Goal: Transaction & Acquisition: Purchase product/service

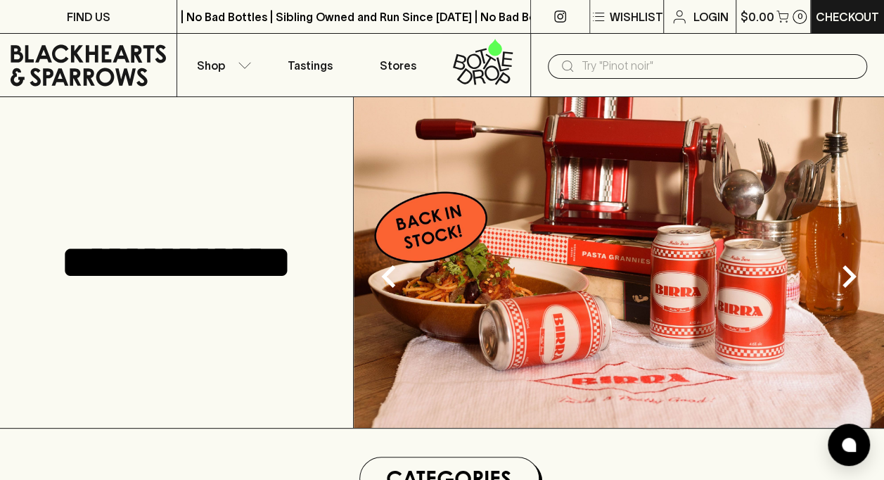
click at [674, 269] on img at bounding box center [619, 262] width 530 height 330
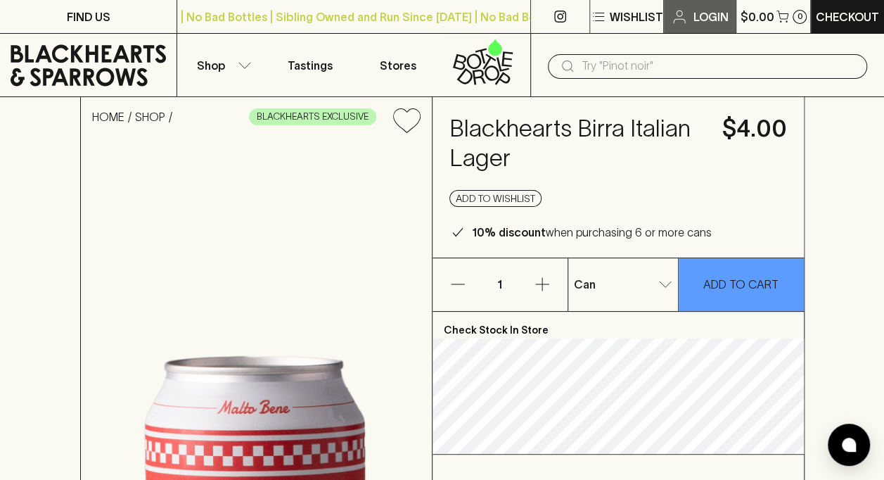
click at [695, 15] on p "Login" at bounding box center [710, 16] width 35 height 17
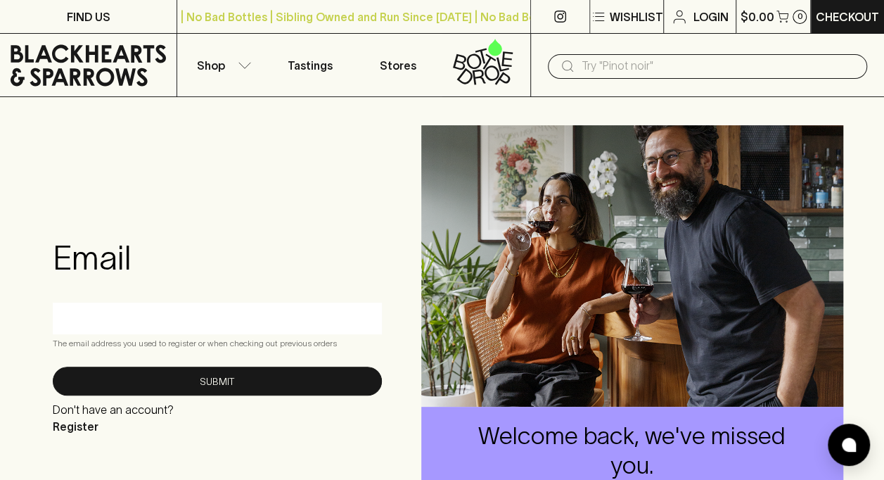
click at [214, 323] on input "text" at bounding box center [217, 318] width 308 height 23
type input "jennyjoyz@hotmail.com"
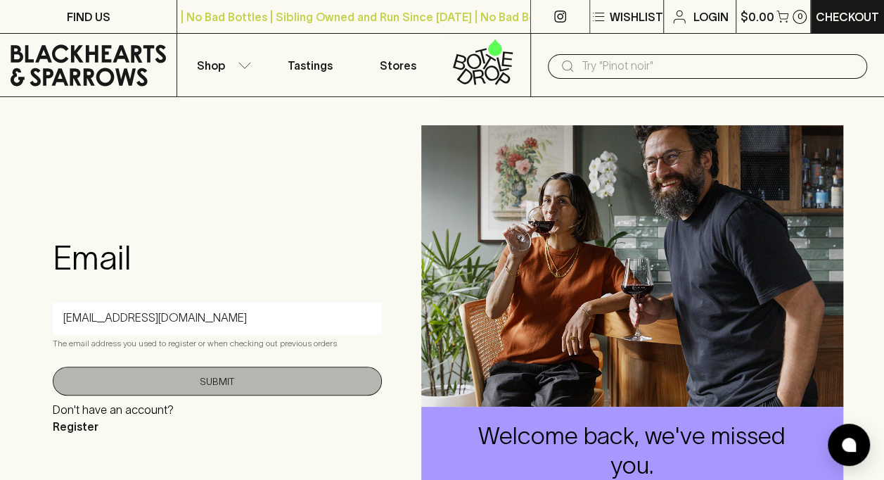
click at [221, 389] on button "Submit" at bounding box center [217, 380] width 329 height 29
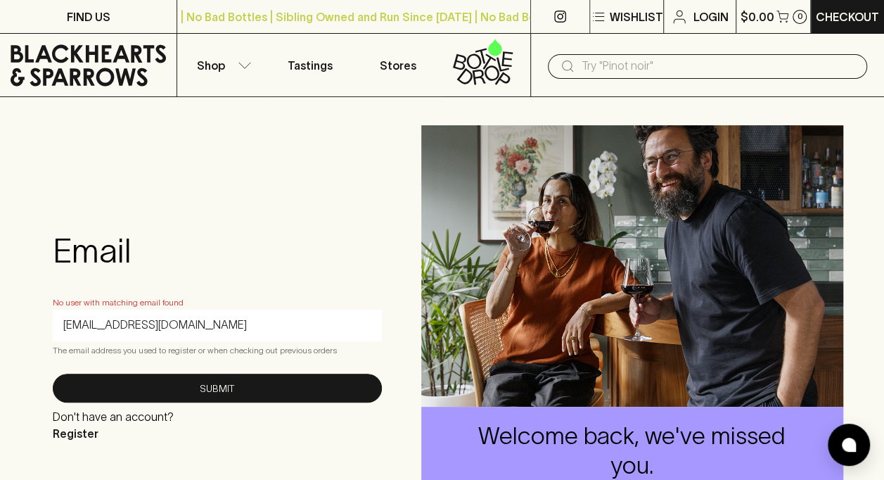
click at [224, 312] on div "jennyjoyz@hotmail.com" at bounding box center [217, 325] width 329 height 32
click at [85, 431] on p "Register" at bounding box center [113, 433] width 121 height 17
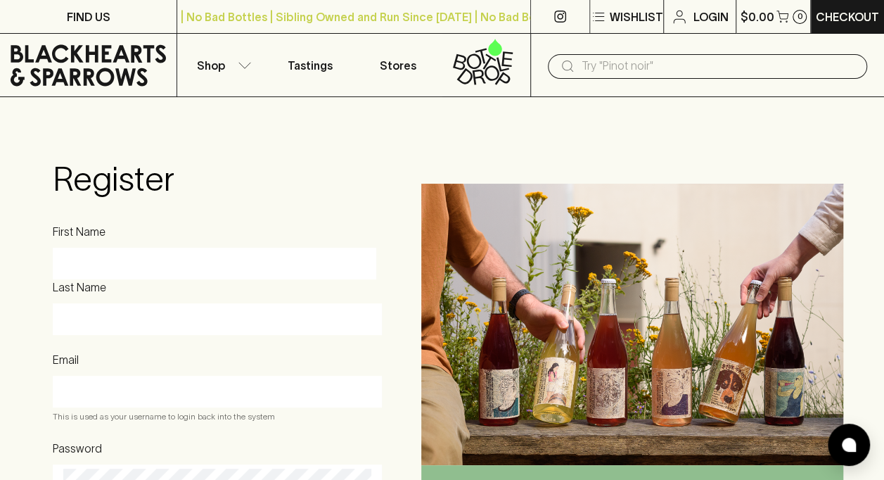
click at [217, 259] on input "First Name" at bounding box center [214, 263] width 302 height 23
type input "jenny"
drag, startPoint x: 93, startPoint y: 264, endPoint x: 30, endPoint y: 252, distance: 63.7
click at [30, 252] on div "Register First Name jenny Last Name Email This is used as your username to logi…" at bounding box center [442, 395] width 884 height 596
type input "Jenny"
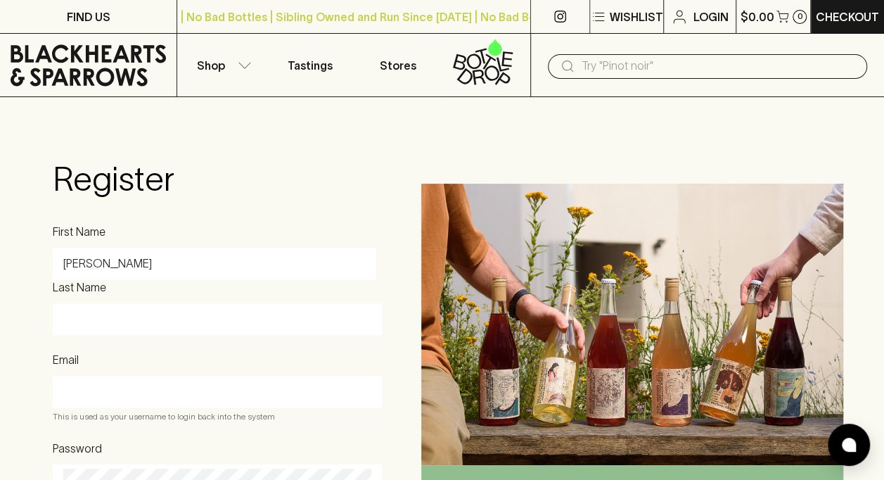
click at [274, 200] on form "Register First Name Jenny Last Name Email This is used as your username to logi…" at bounding box center [217, 395] width 329 height 472
click at [68, 335] on div at bounding box center [217, 319] width 329 height 32
type input "Richardson"
click at [380, 136] on div "Register First Name Jenny Last Name Richardson Email This is used as your usern…" at bounding box center [217, 394] width 352 height 539
click at [111, 383] on div at bounding box center [217, 391] width 329 height 32
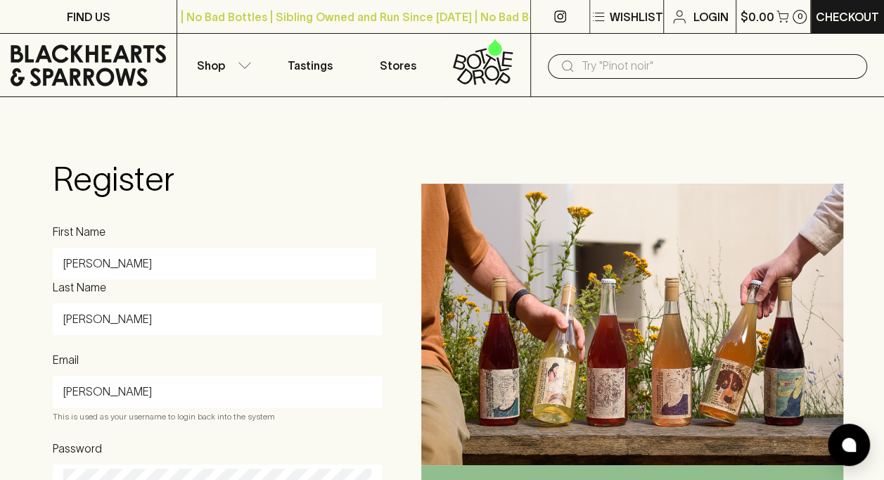
type input "jennyjoyz@hotmail.com"
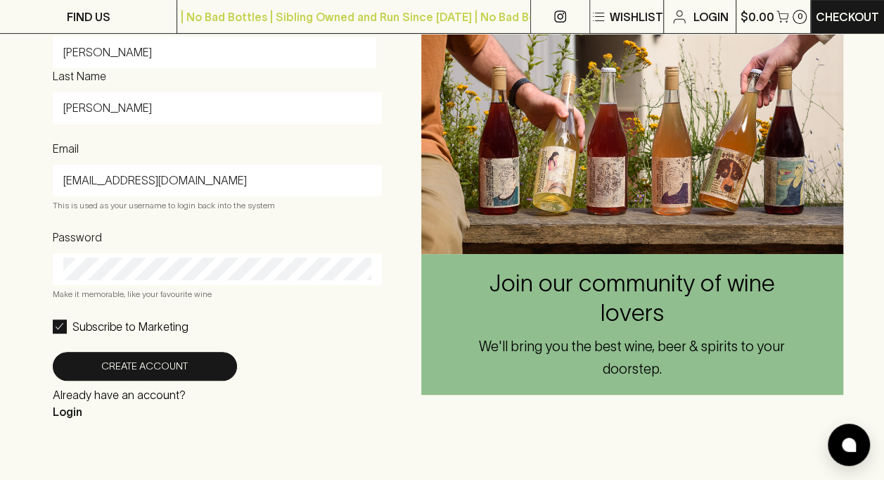
scroll to position [214, 0]
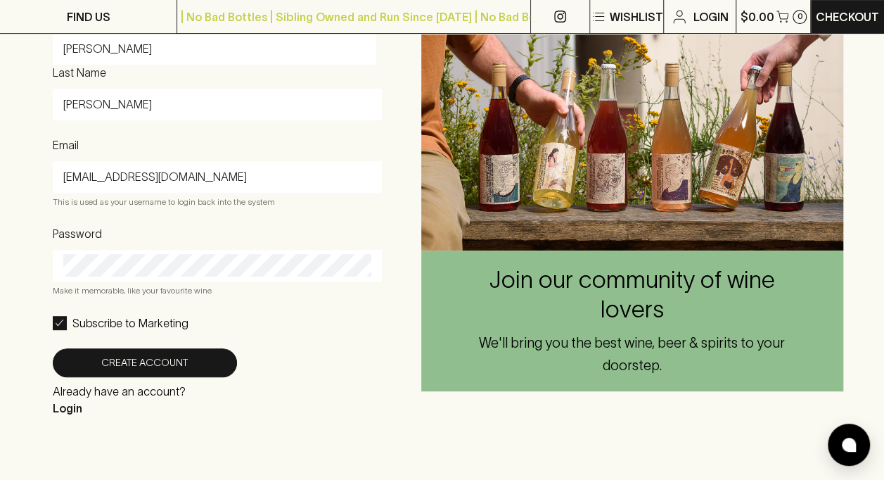
click at [60, 330] on input "Subscribe to Marketing" at bounding box center [60, 323] width 14 height 14
checkbox input "false"
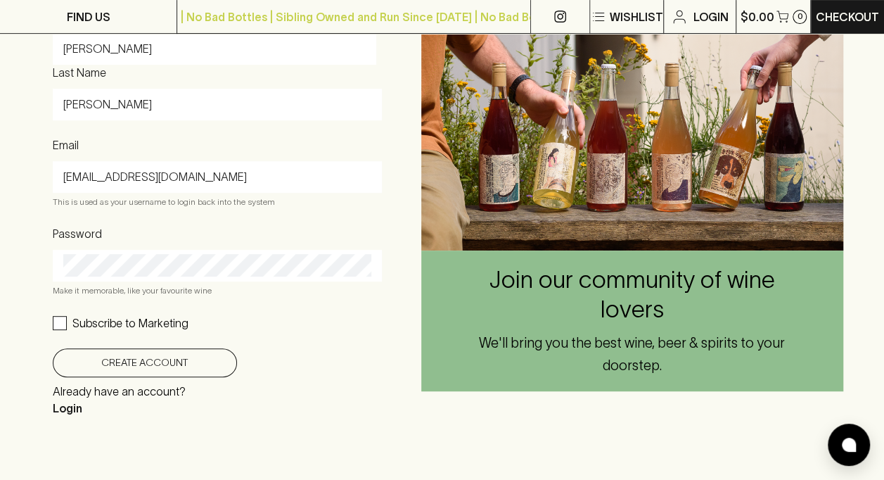
click at [144, 368] on button "Create Account" at bounding box center [145, 362] width 184 height 29
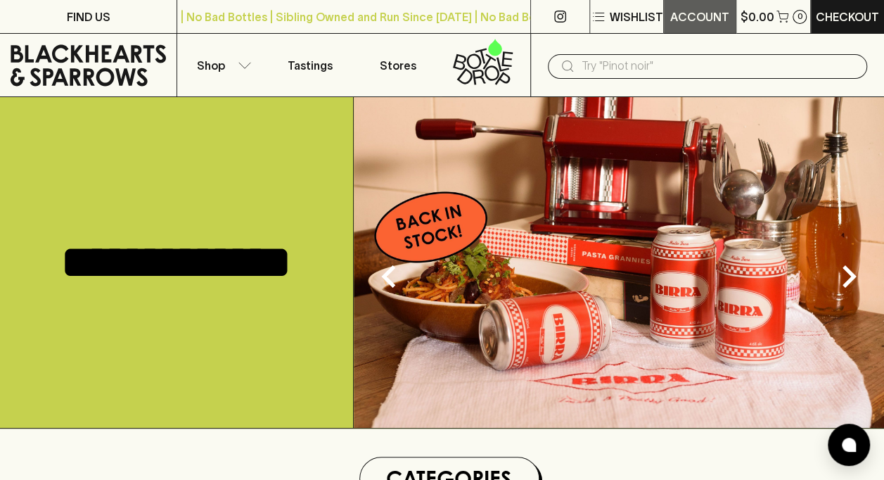
click at [700, 18] on p "ACCOUNT" at bounding box center [699, 16] width 59 height 17
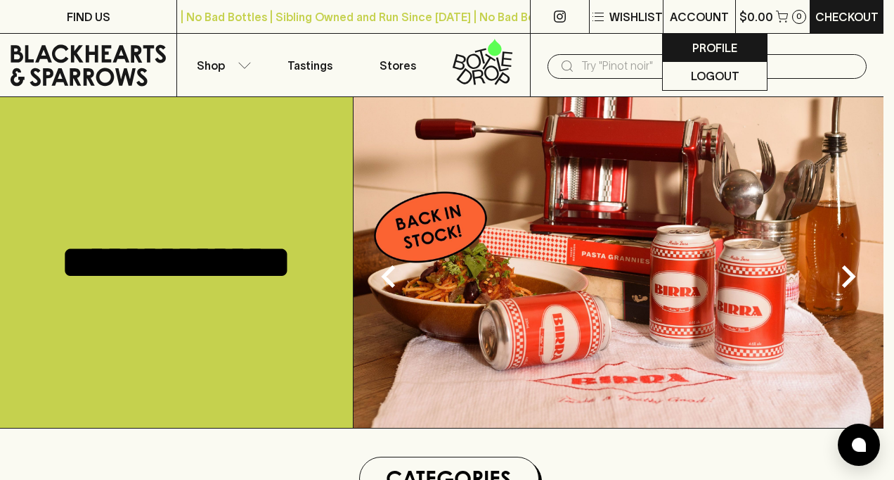
click at [705, 47] on p "Profile" at bounding box center [715, 47] width 45 height 17
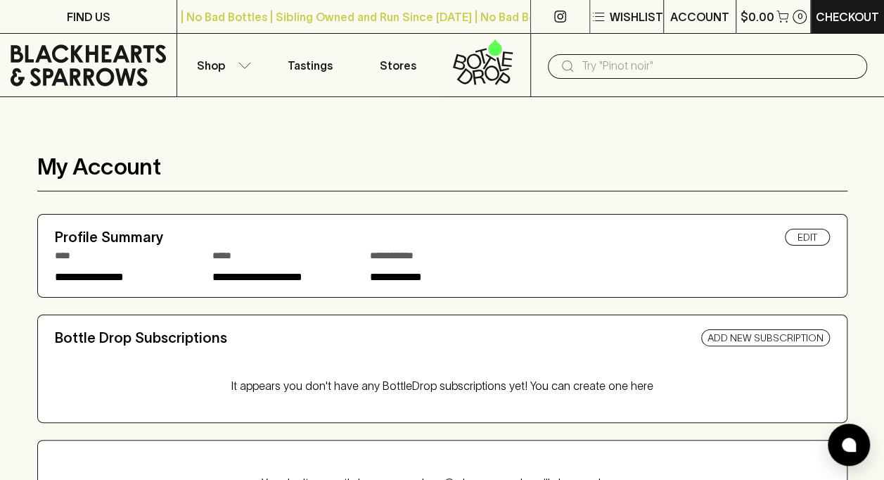
click at [596, 70] on input "text" at bounding box center [718, 66] width 274 height 23
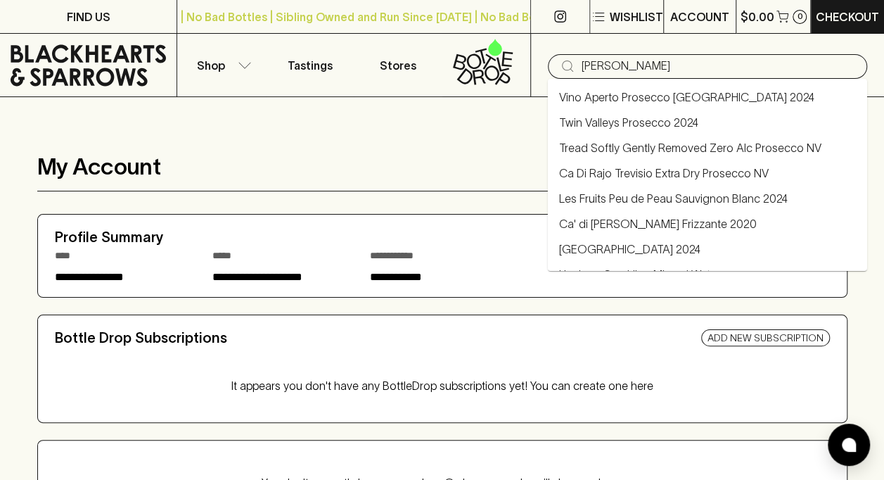
click at [615, 92] on link "Vino Aperto Prosecco King Valley 2024" at bounding box center [686, 97] width 255 height 17
type input "Vino Aperto Prosecco King Valley 2024"
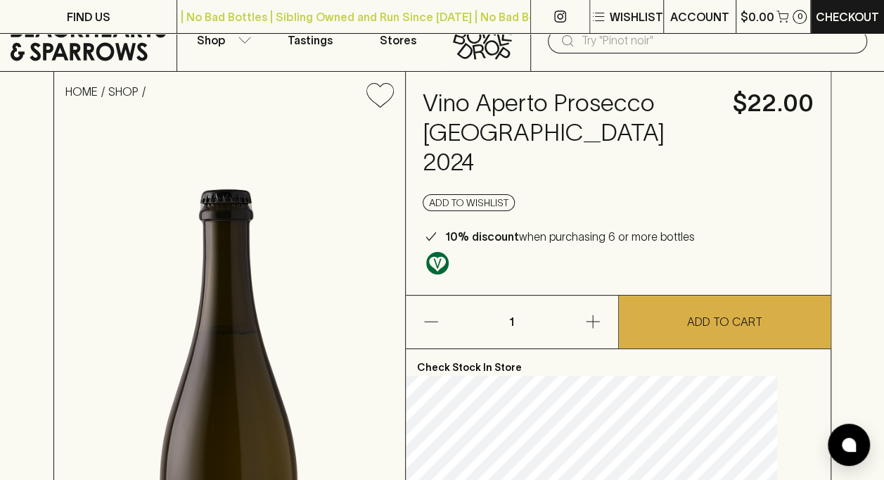
scroll to position [14, 0]
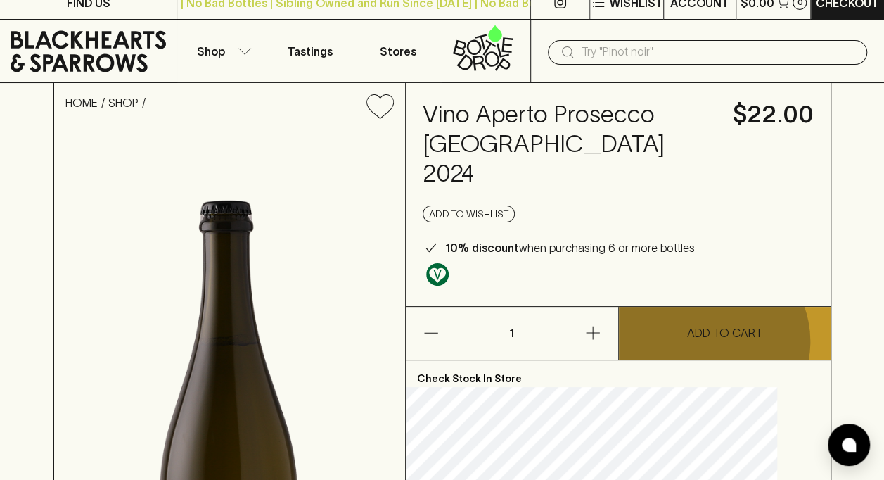
click at [709, 311] on button "ADD TO CART" at bounding box center [725, 333] width 212 height 53
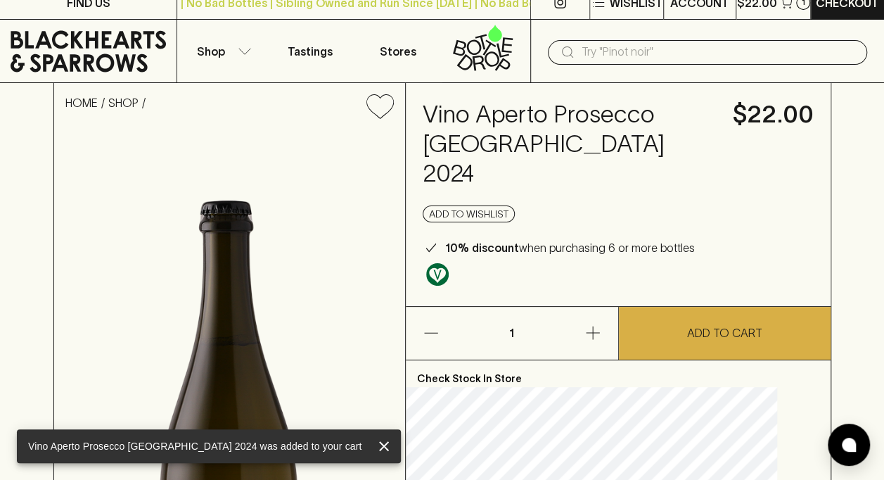
click at [595, 51] on input "text" at bounding box center [718, 52] width 274 height 23
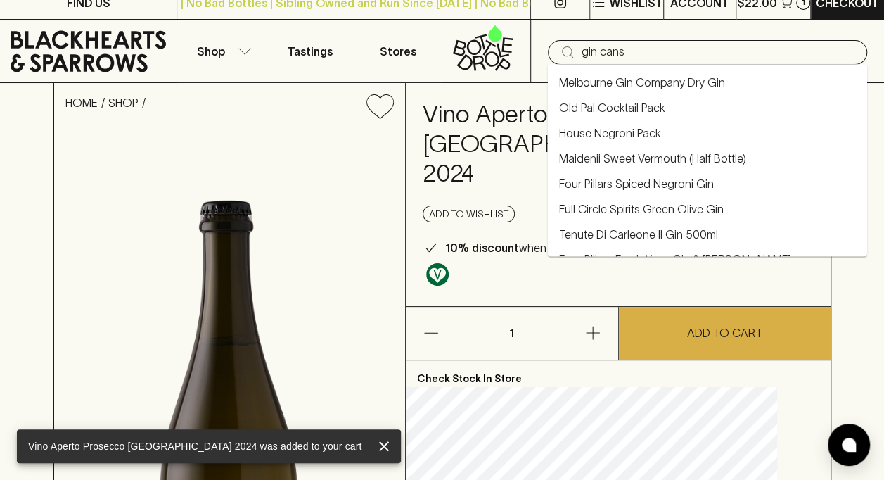
type input "gin cans"
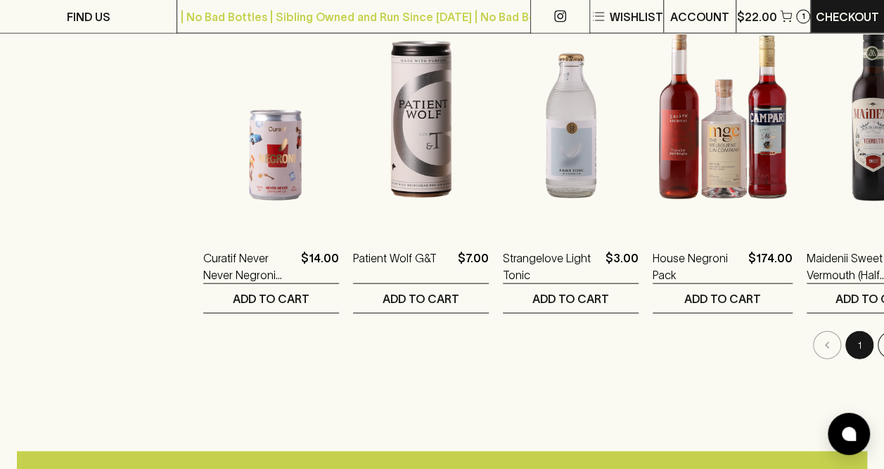
scroll to position [1424, 0]
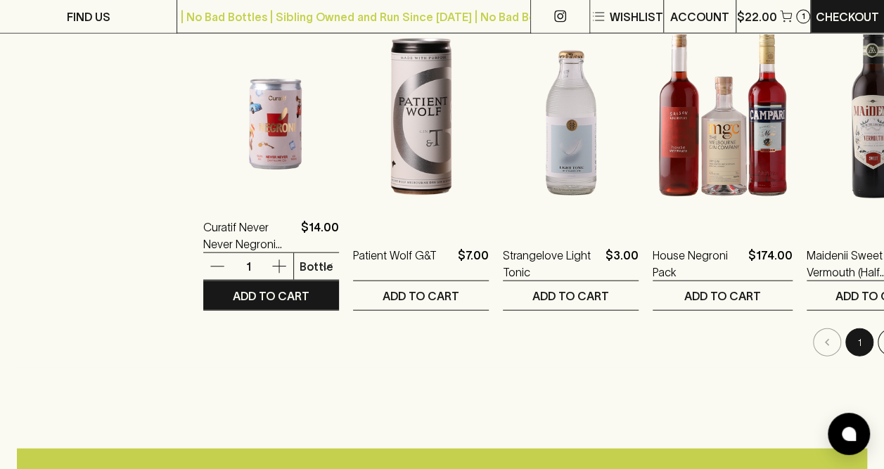
click at [274, 138] on img at bounding box center [271, 74] width 136 height 246
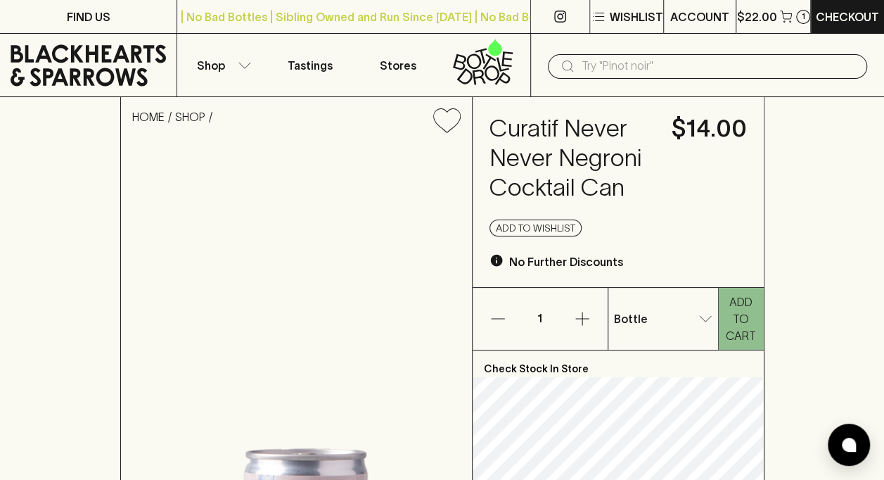
click at [594, 64] on input "text" at bounding box center [718, 66] width 274 height 23
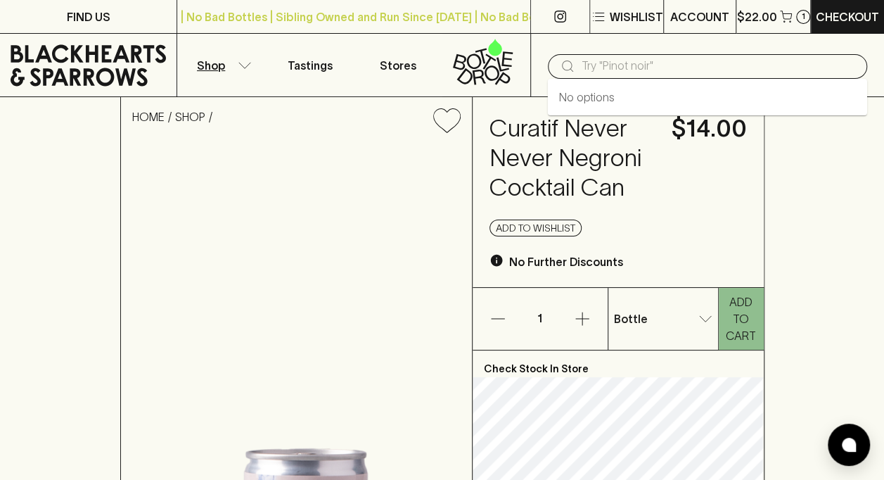
click at [207, 65] on p "Shop" at bounding box center [211, 65] width 28 height 17
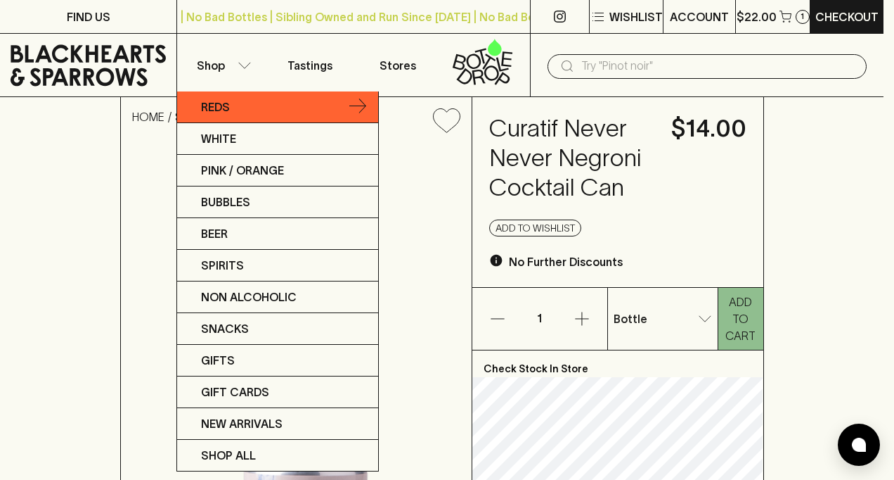
click at [223, 104] on p "Reds" at bounding box center [215, 106] width 29 height 17
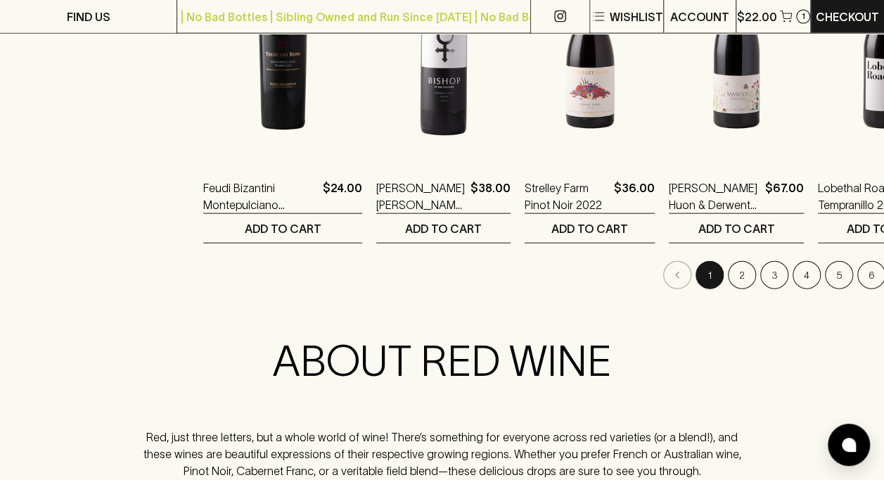
scroll to position [1498, 0]
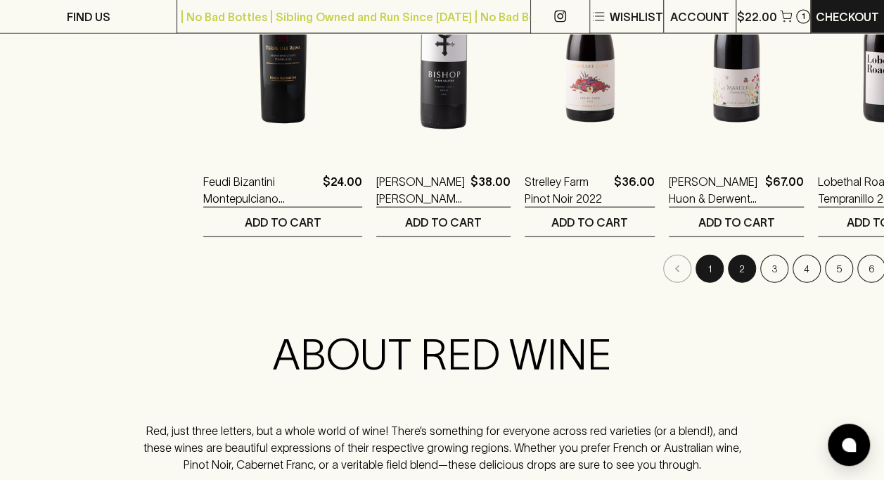
click at [728, 268] on button "2" at bounding box center [742, 269] width 28 height 28
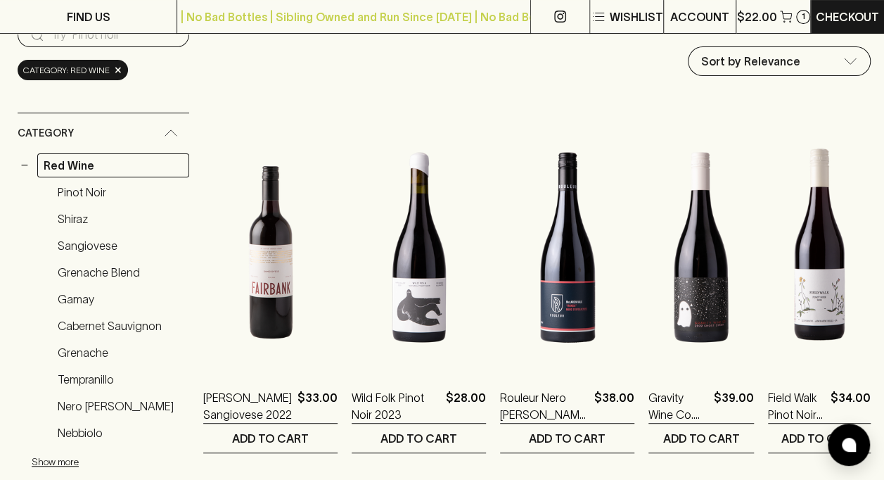
scroll to position [168, 0]
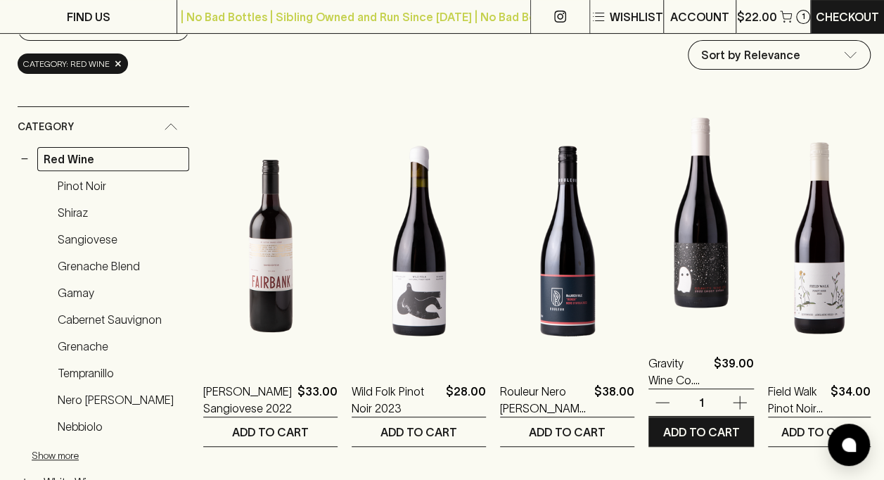
click at [674, 250] on img at bounding box center [700, 210] width 105 height 246
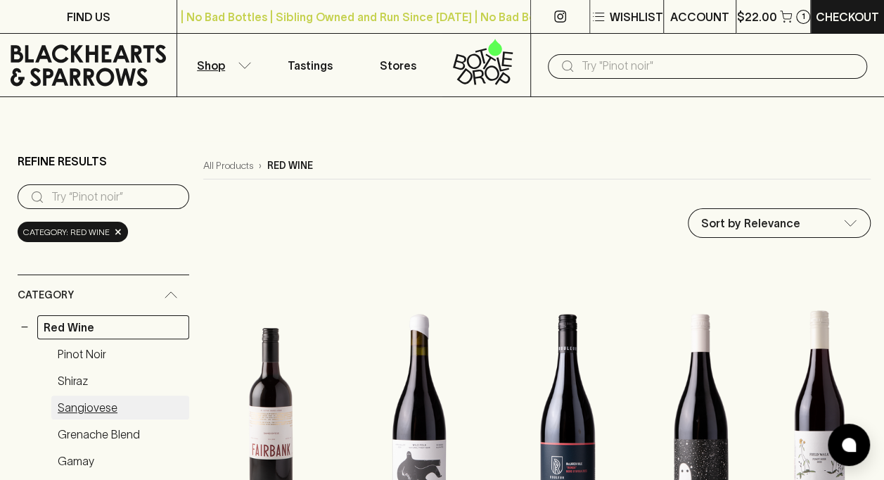
click at [88, 402] on link "Sangiovese" at bounding box center [120, 407] width 138 height 24
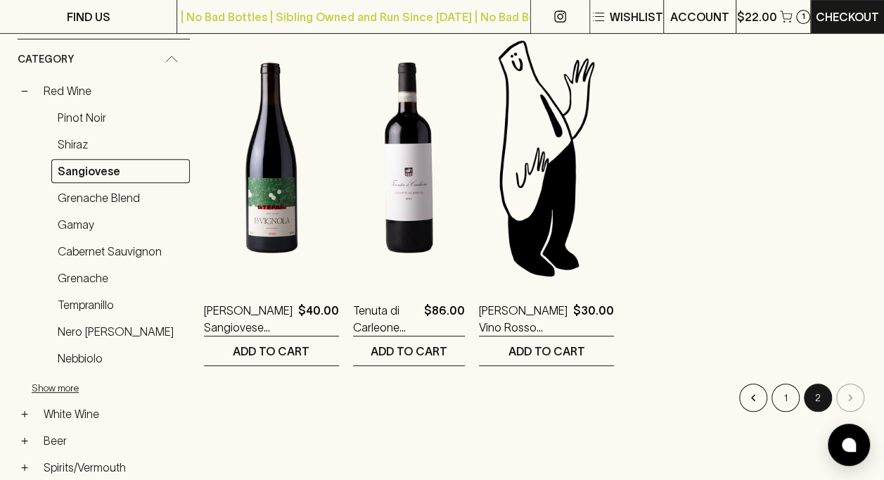
scroll to position [254, 0]
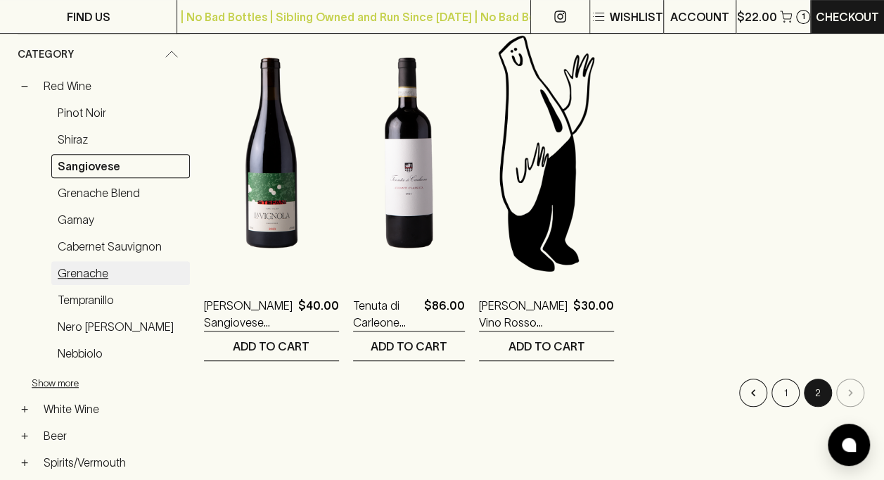
click at [84, 261] on link "Grenache" at bounding box center [120, 273] width 139 height 24
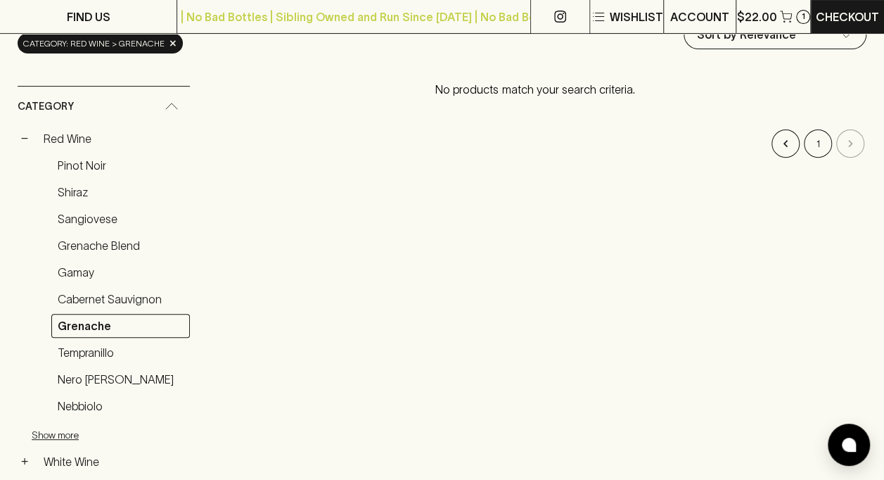
scroll to position [184, 0]
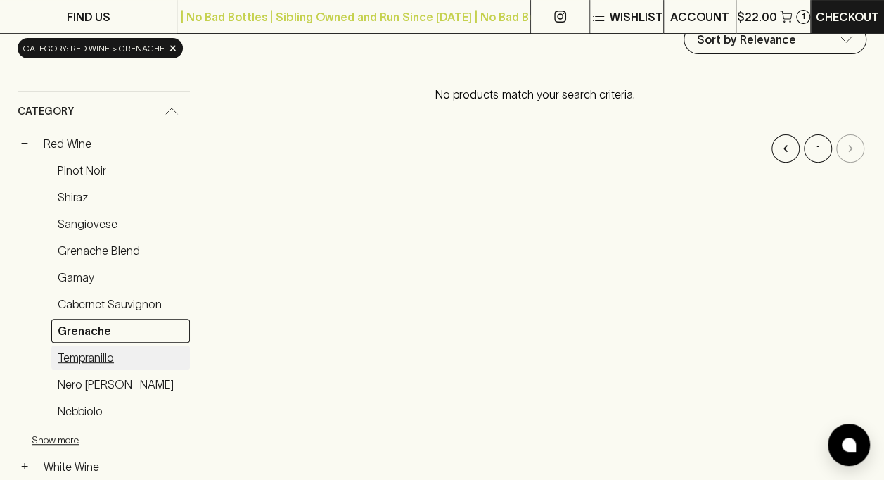
click at [77, 355] on link "Tempranillo" at bounding box center [120, 357] width 139 height 24
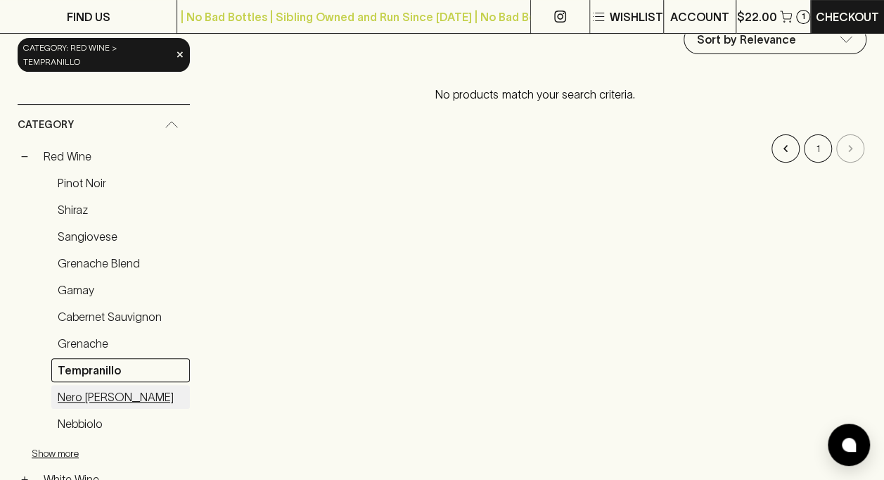
click at [80, 385] on link "Nero d'Avola" at bounding box center [120, 397] width 139 height 24
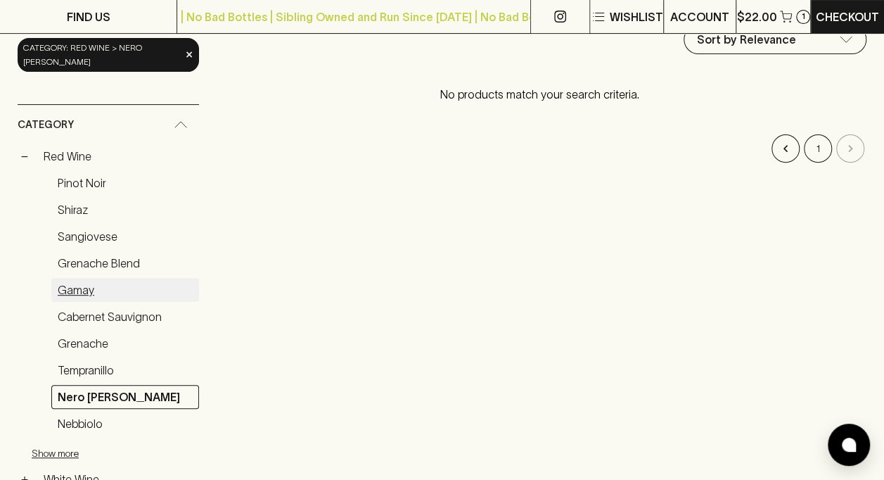
click at [86, 278] on link "Gamay" at bounding box center [125, 290] width 148 height 24
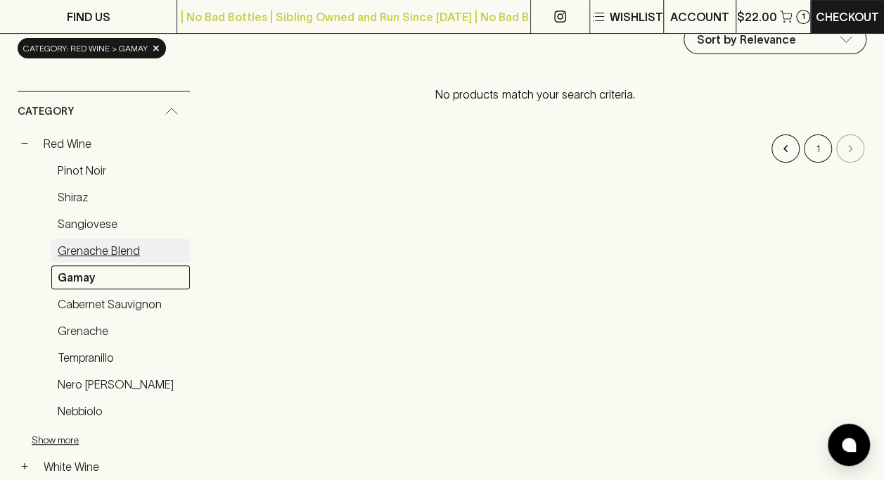
click at [82, 245] on link "Grenache Blend" at bounding box center [120, 250] width 139 height 24
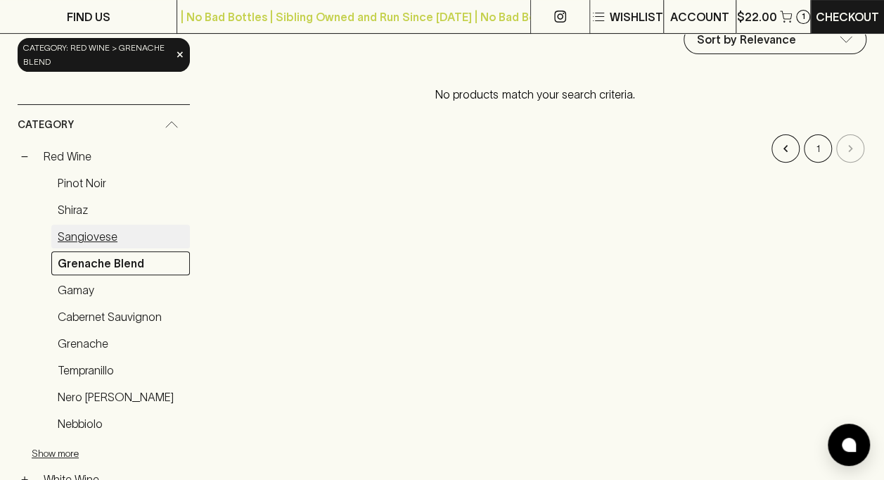
click at [82, 229] on link "Sangiovese" at bounding box center [120, 236] width 139 height 24
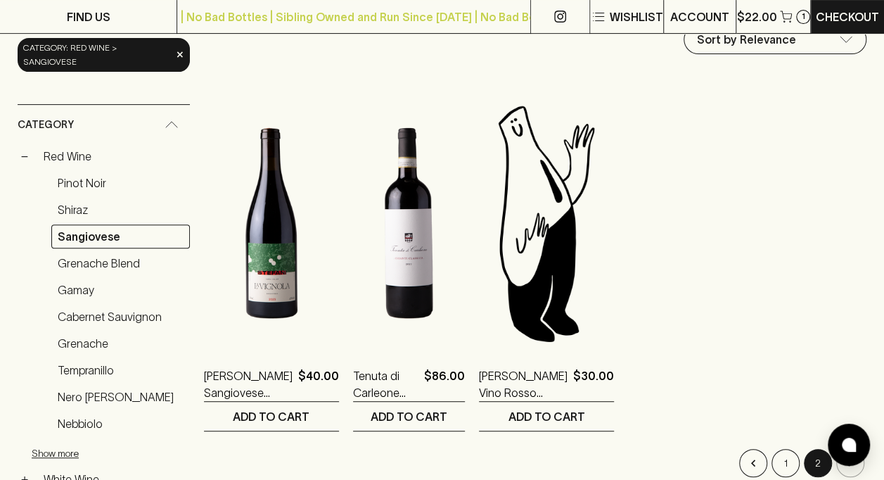
click at [73, 176] on link "Pinot Noir" at bounding box center [120, 183] width 139 height 24
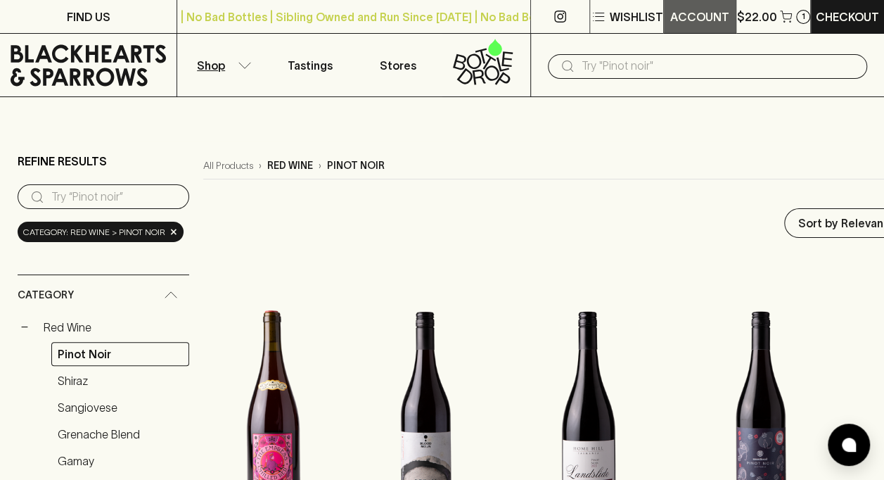
click at [664, 18] on button "ACCOUNT" at bounding box center [700, 16] width 72 height 33
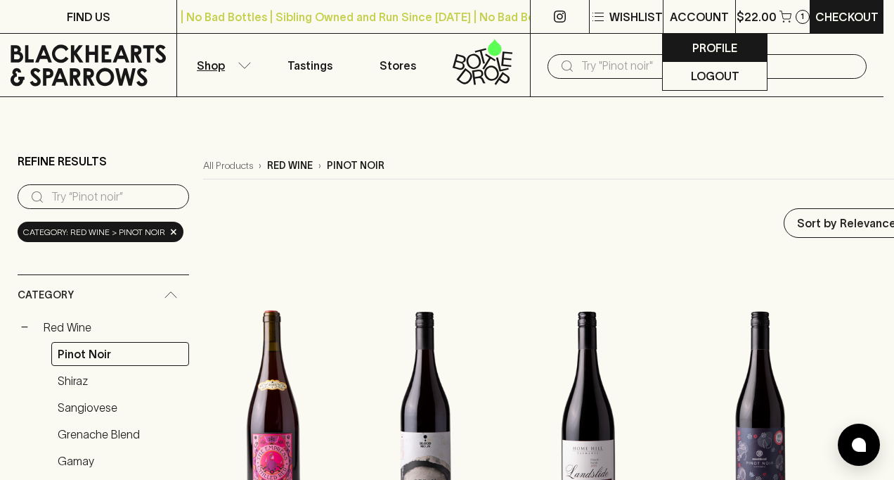
click at [723, 46] on p "Profile" at bounding box center [715, 47] width 45 height 17
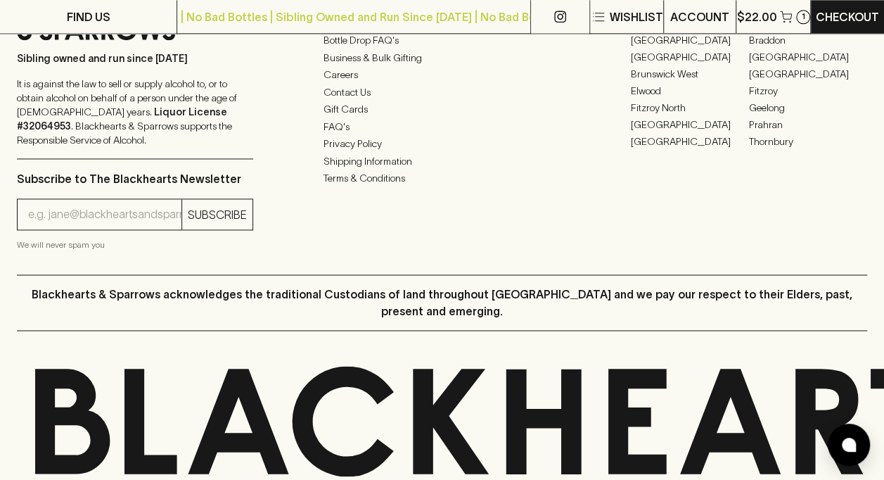
scroll to position [843, 0]
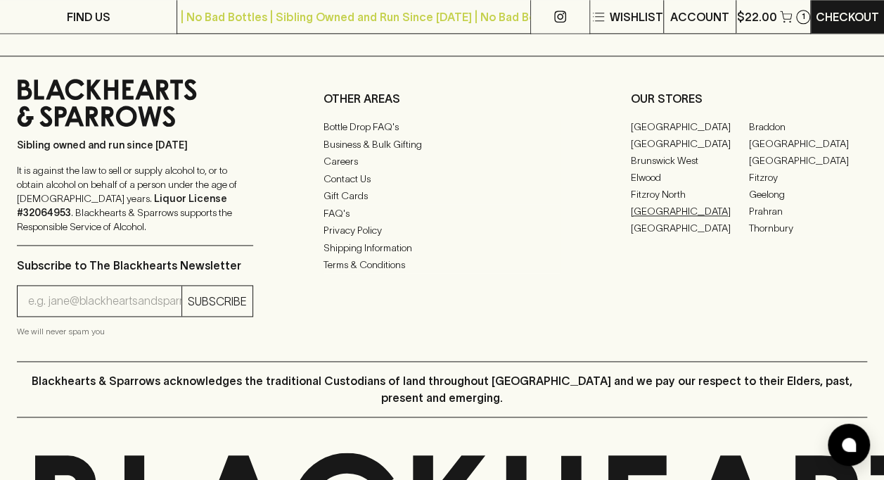
click at [661, 207] on link "[GEOGRAPHIC_DATA]" at bounding box center [690, 211] width 118 height 17
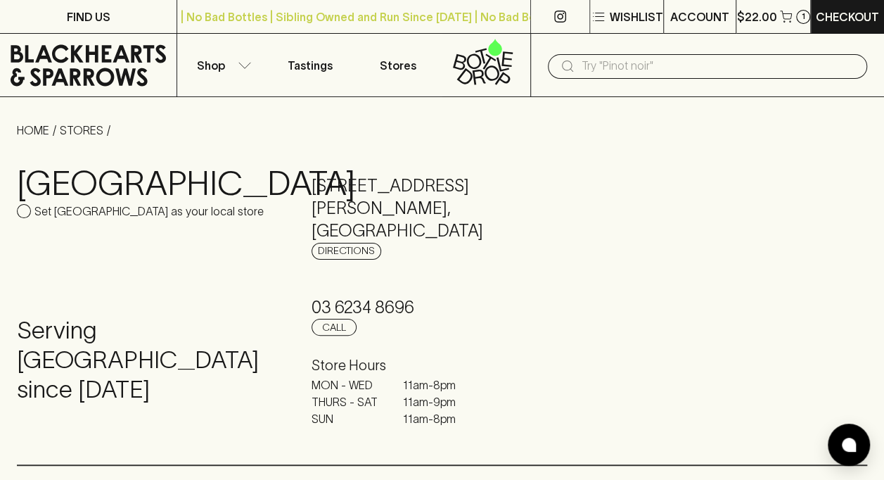
click at [32, 211] on label "Set North Hobart as your local store" at bounding box center [140, 211] width 247 height 17
click at [31, 211] on input "Set North Hobart as your local store" at bounding box center [24, 211] width 14 height 14
checkbox input "true"
click at [318, 67] on p "Tastings" at bounding box center [310, 65] width 45 height 17
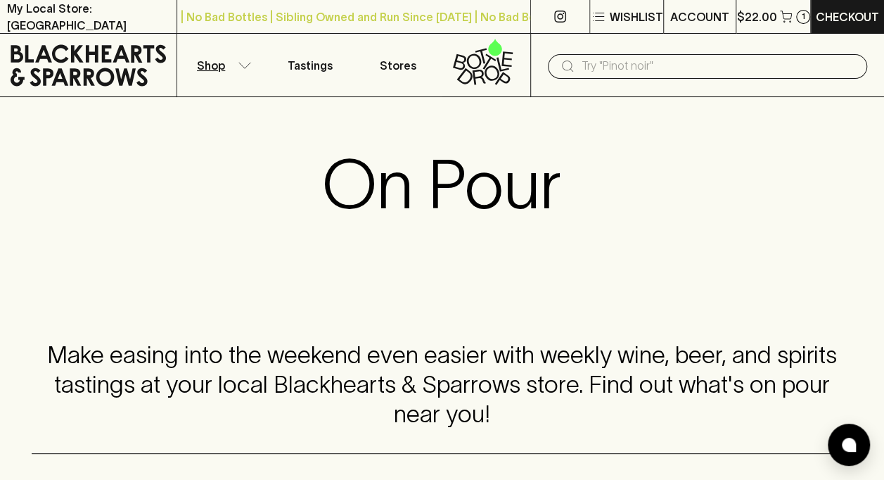
click at [210, 66] on p "Shop" at bounding box center [211, 65] width 28 height 17
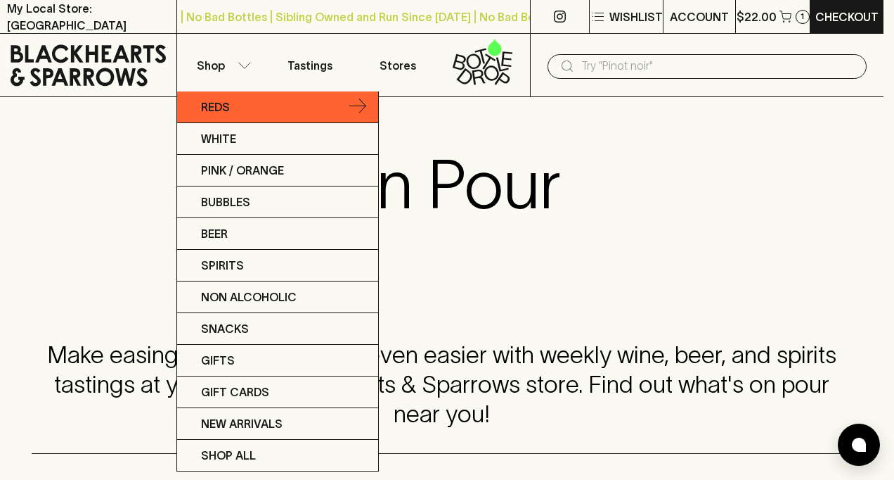
click at [220, 107] on p "Reds" at bounding box center [215, 106] width 29 height 17
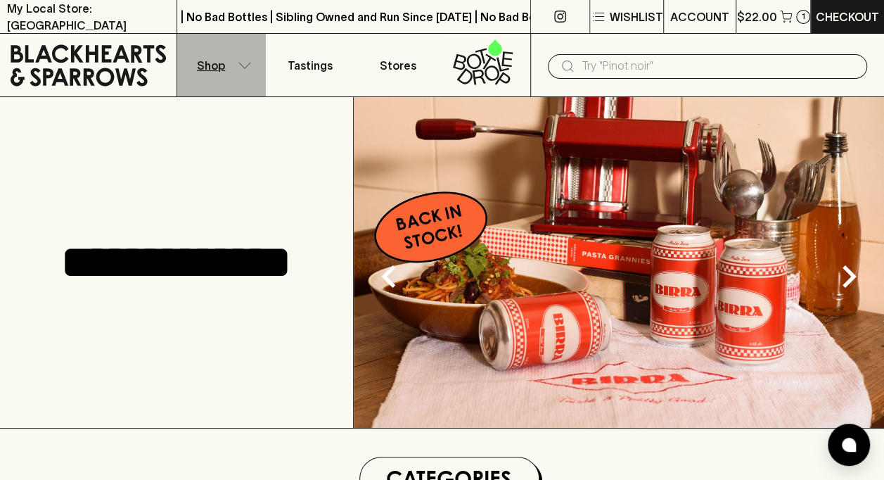
click at [212, 60] on p "Shop" at bounding box center [211, 65] width 28 height 17
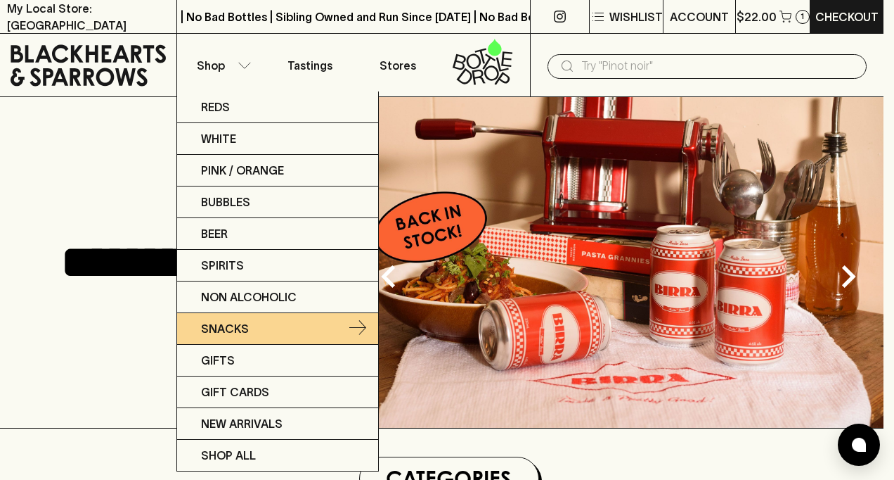
click at [227, 320] on p "Snacks" at bounding box center [225, 328] width 48 height 17
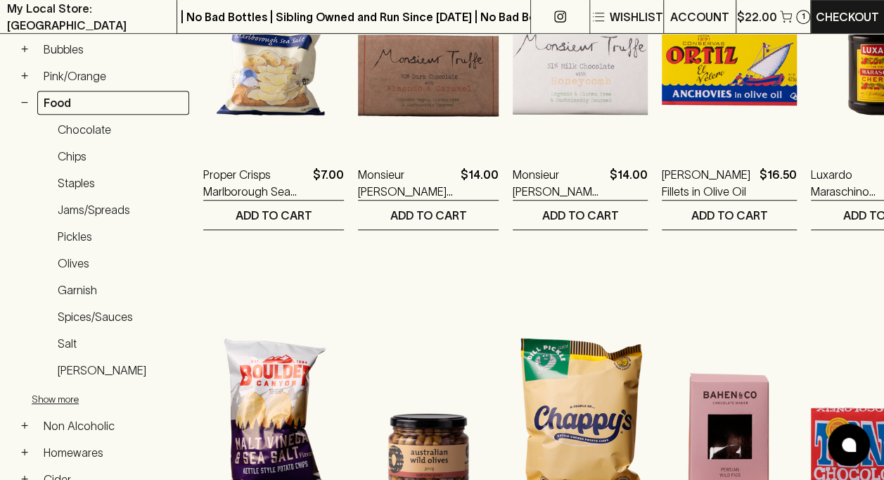
scroll to position [391, 0]
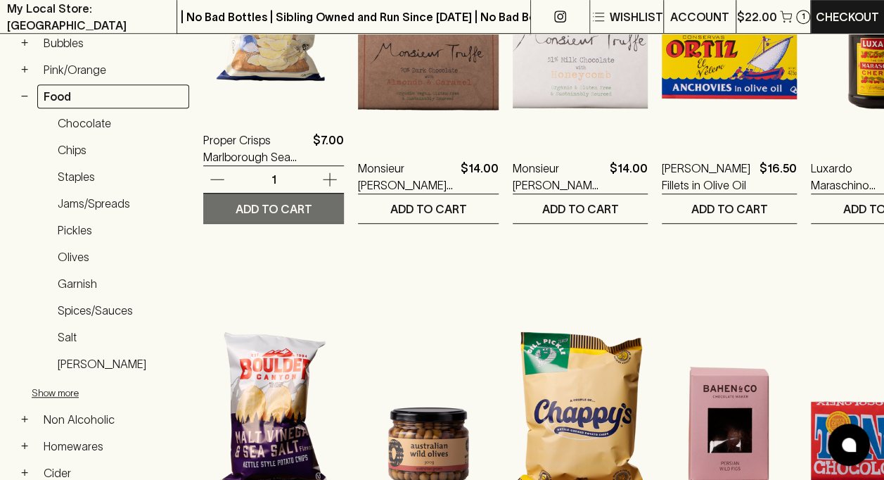
click at [274, 205] on p "ADD TO CART" at bounding box center [274, 208] width 77 height 17
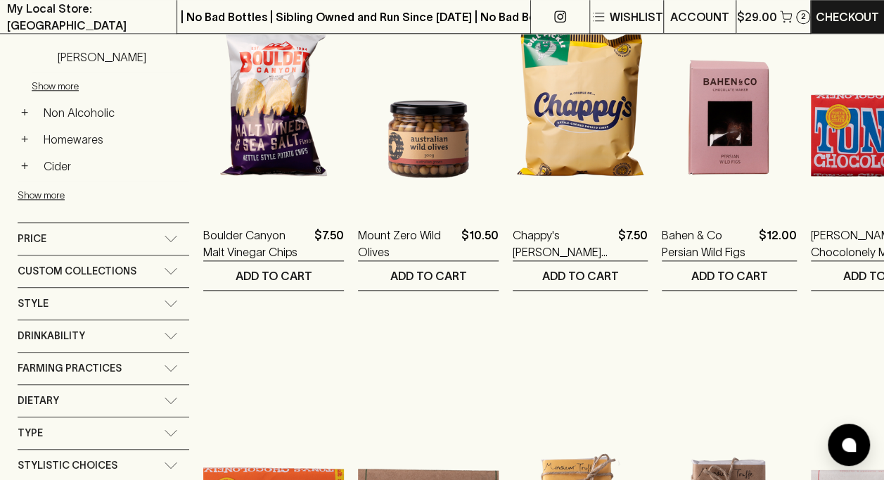
scroll to position [703, 0]
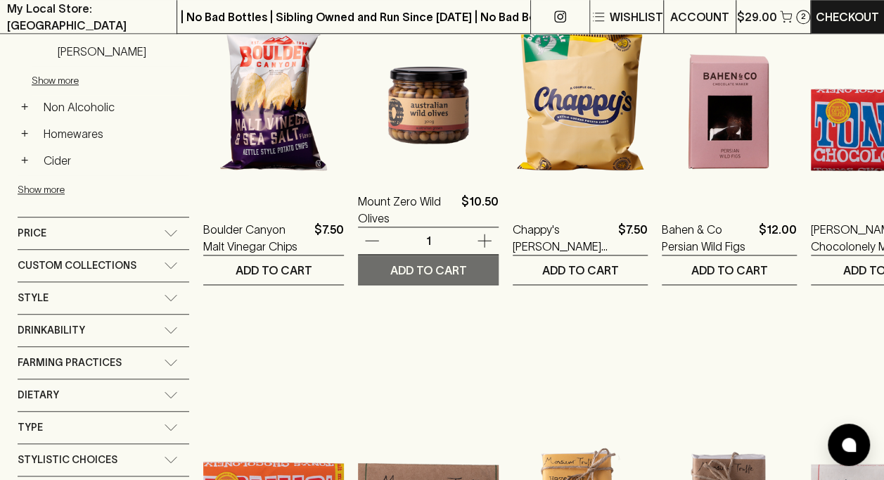
click at [413, 265] on p "ADD TO CART" at bounding box center [428, 270] width 77 height 17
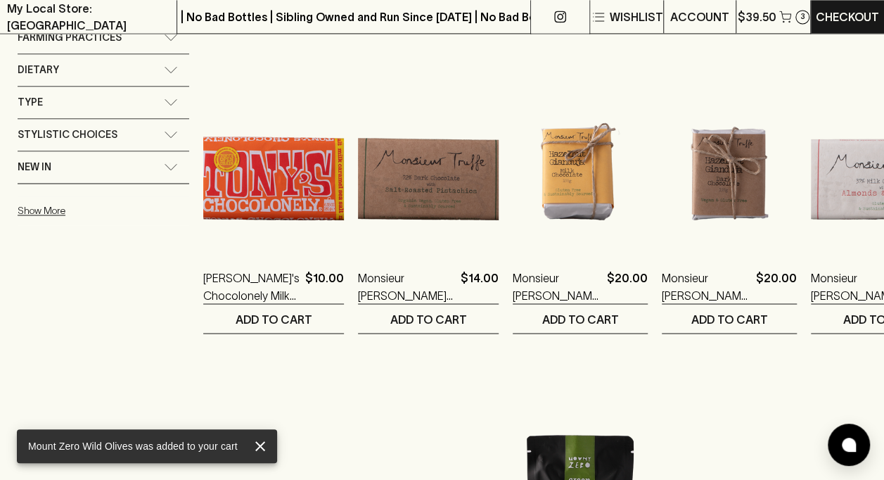
scroll to position [1020, 0]
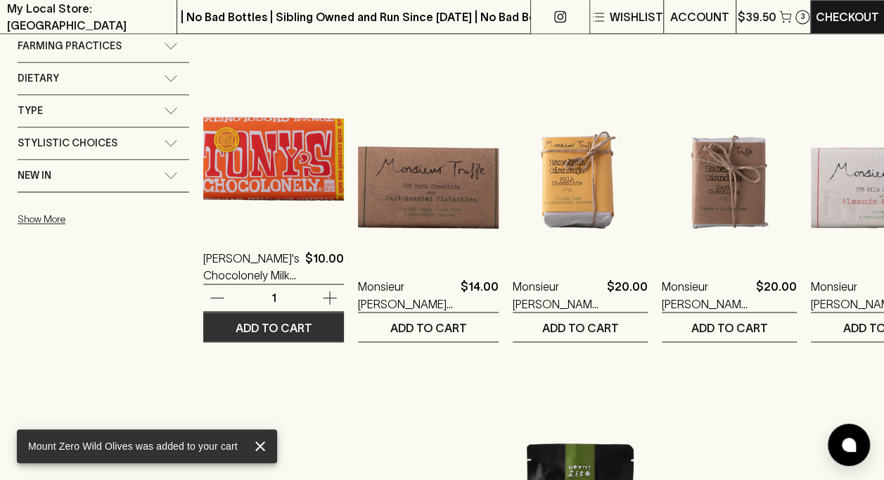
click at [266, 330] on p "ADD TO CART" at bounding box center [274, 327] width 77 height 17
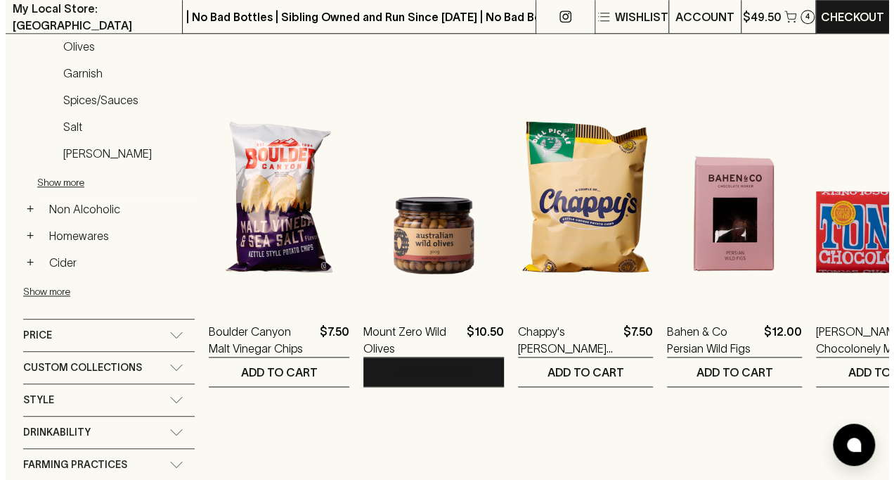
scroll to position [0, 0]
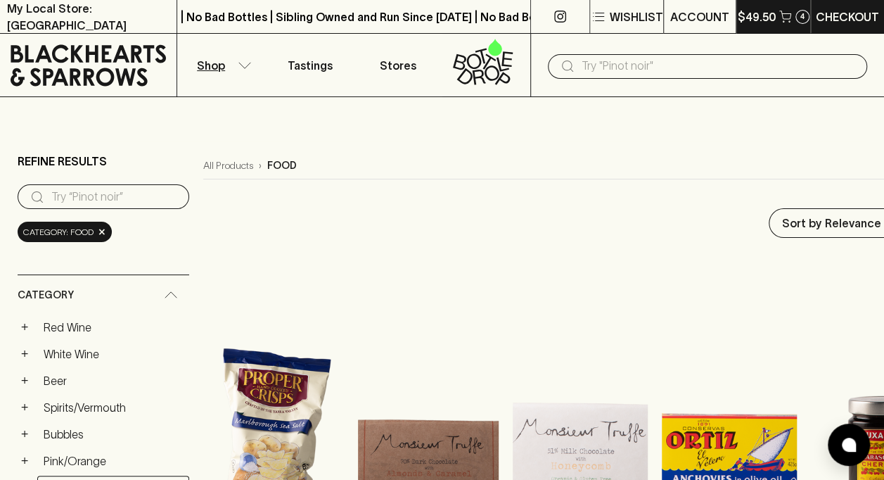
click at [780, 17] on icon "button" at bounding box center [785, 17] width 12 height 12
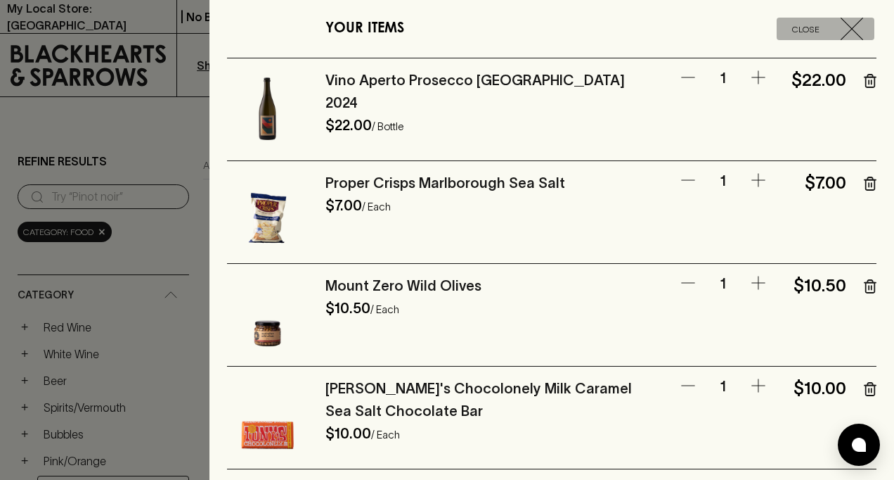
click at [790, 31] on span "Close" at bounding box center [806, 29] width 58 height 15
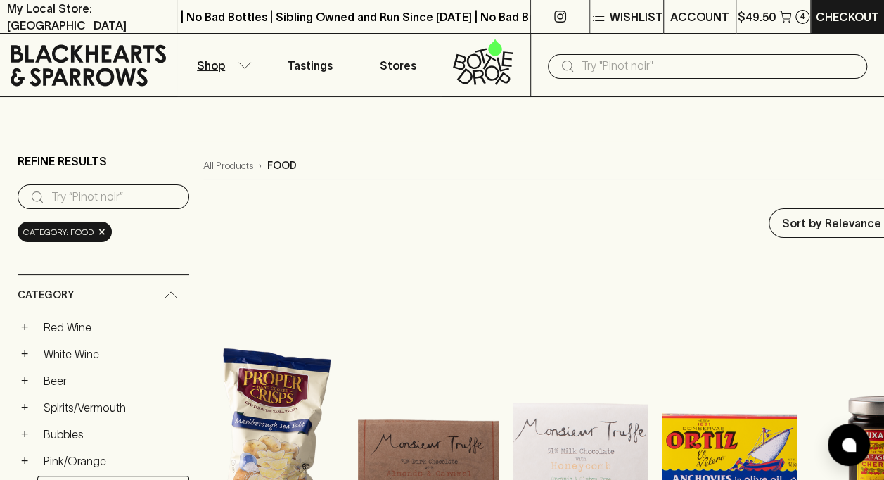
click at [139, 197] on input "search" at bounding box center [114, 197] width 127 height 23
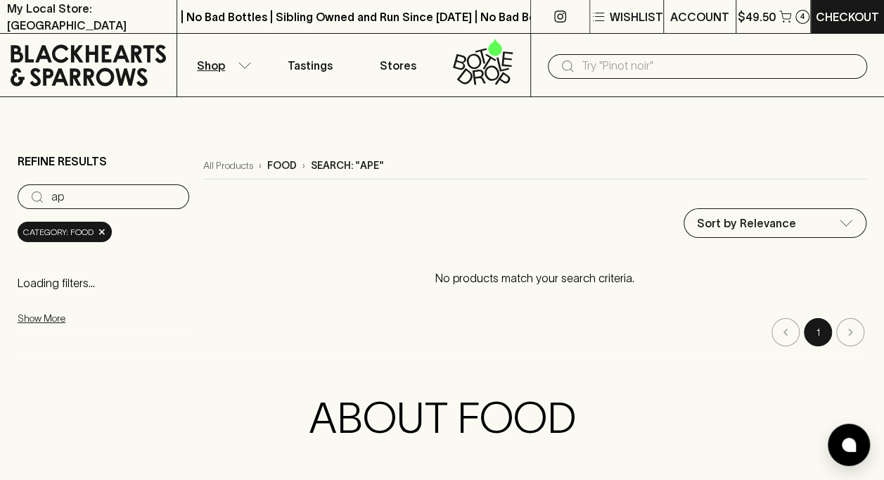
type input "a"
type input "spritz"
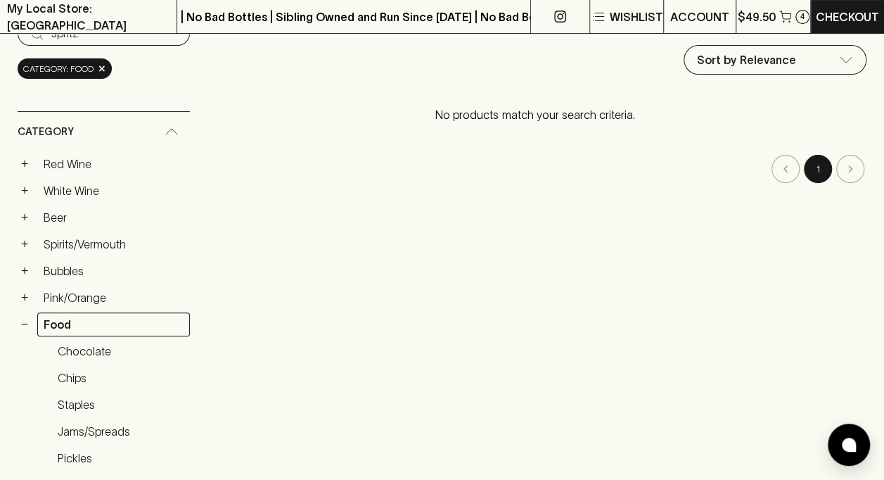
scroll to position [159, 0]
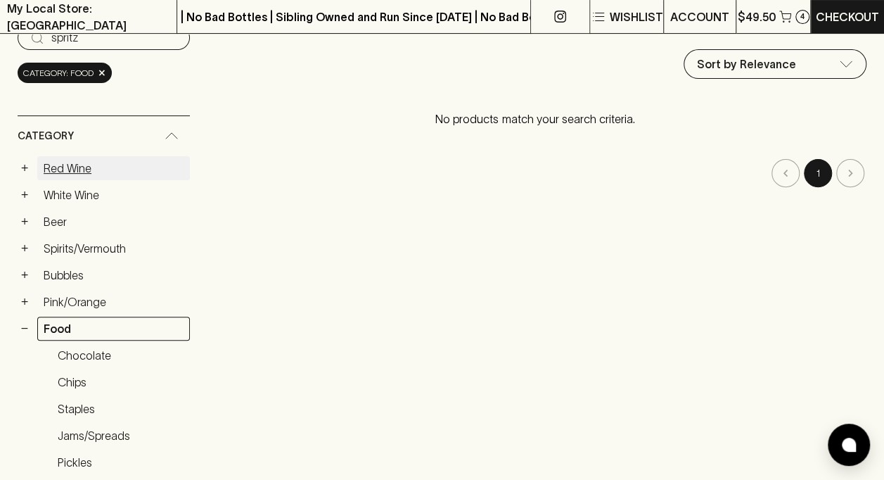
click at [58, 166] on link "Red Wine" at bounding box center [113, 168] width 153 height 24
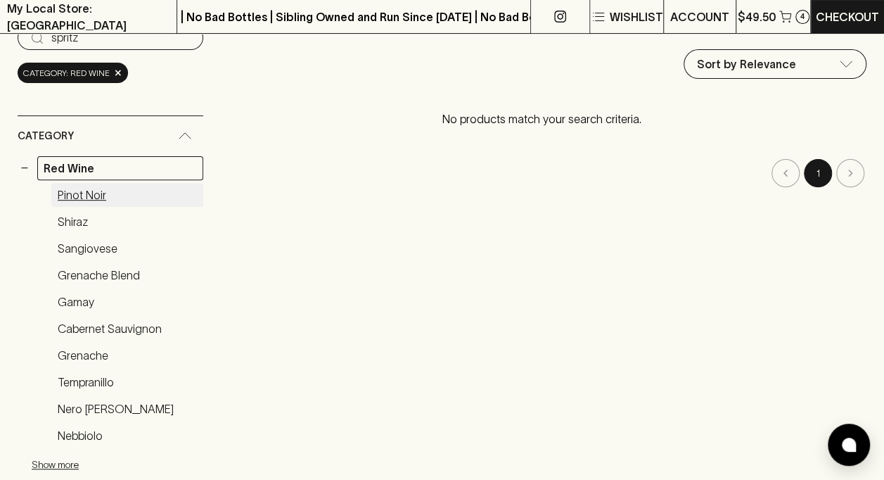
click at [89, 195] on link "Pinot Noir" at bounding box center [127, 195] width 152 height 24
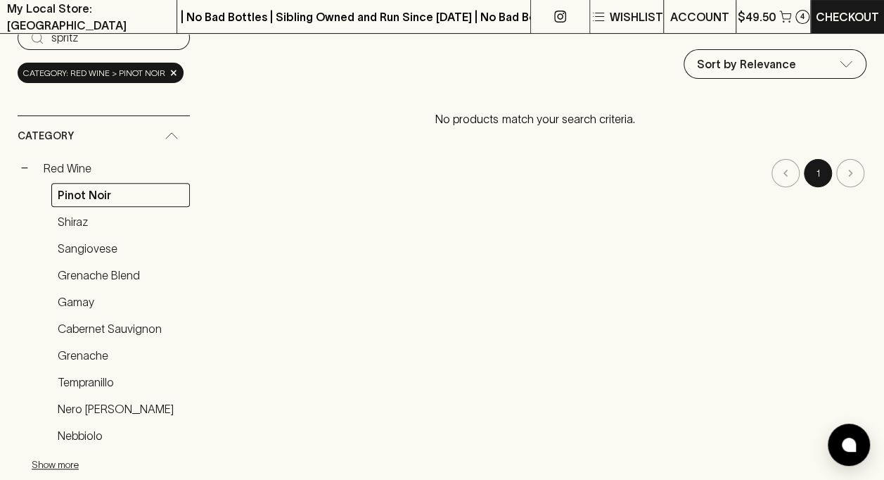
click at [787, 174] on li "pagination navigation" at bounding box center [785, 173] width 32 height 28
click at [69, 167] on link "Red Wine" at bounding box center [113, 168] width 153 height 24
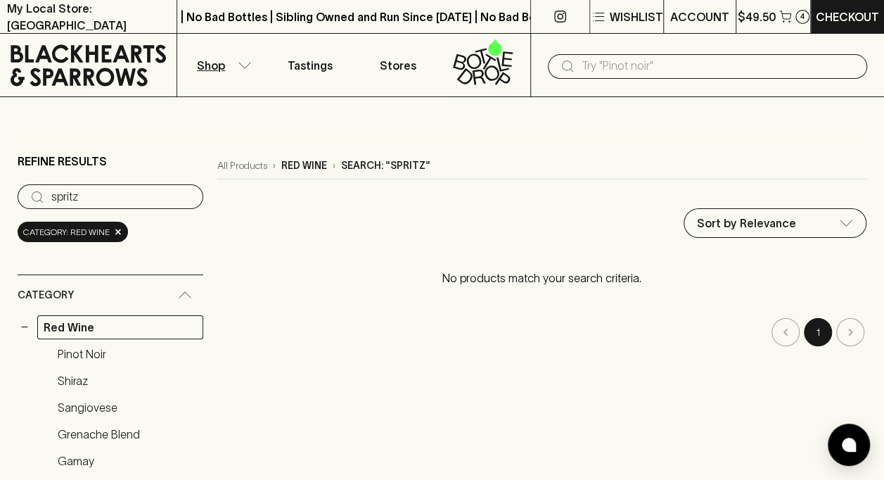
click at [610, 72] on input "text" at bounding box center [718, 66] width 274 height 23
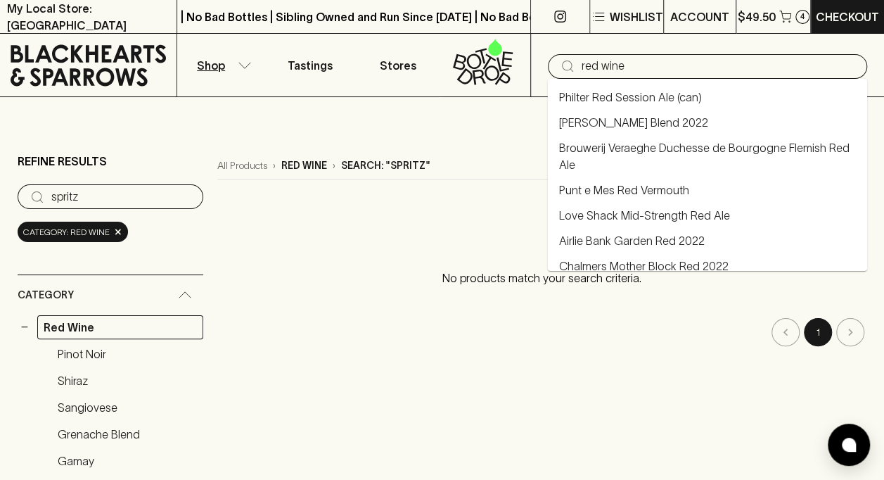
type input "red wine"
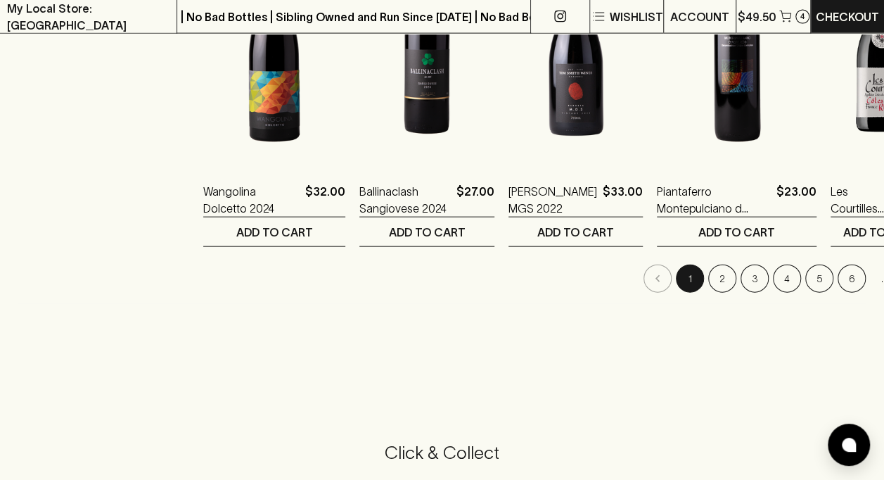
scroll to position [1491, 0]
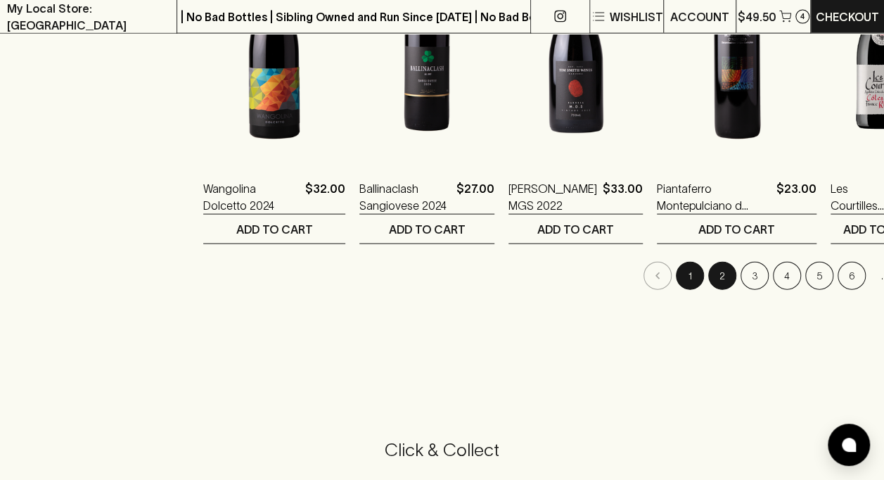
click at [708, 273] on button "2" at bounding box center [722, 276] width 28 height 28
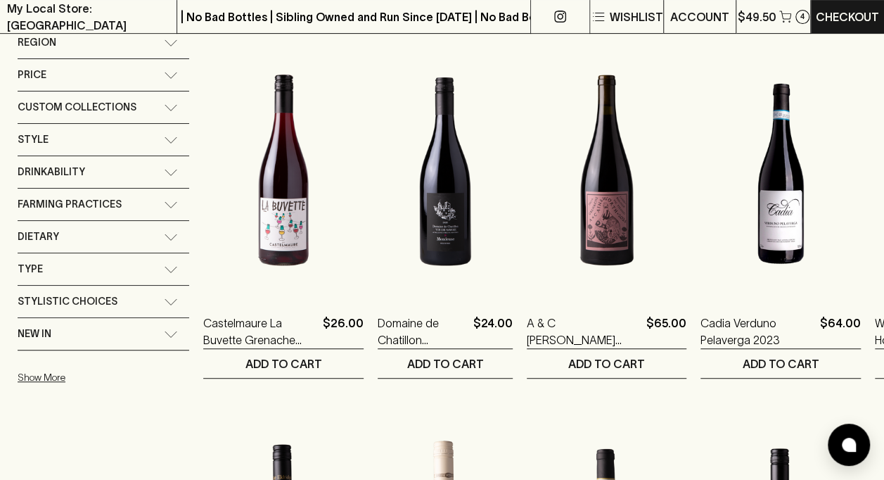
scroll to position [242, 0]
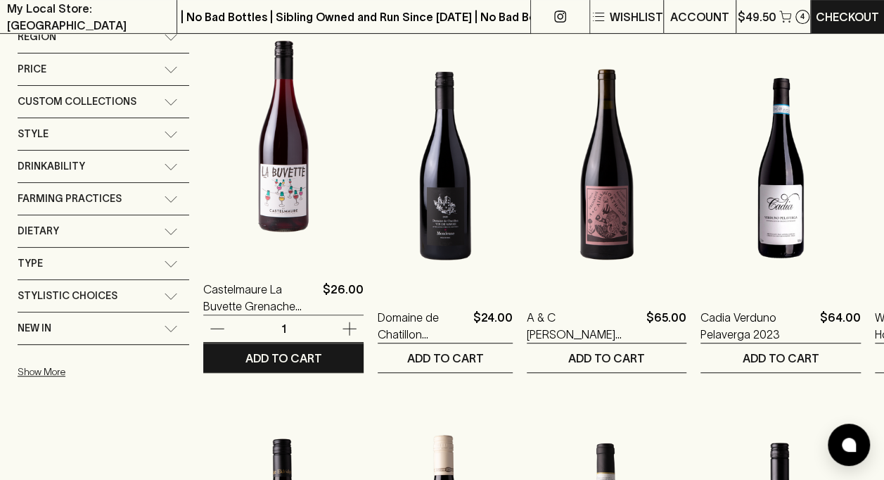
click at [285, 202] on img at bounding box center [283, 136] width 160 height 246
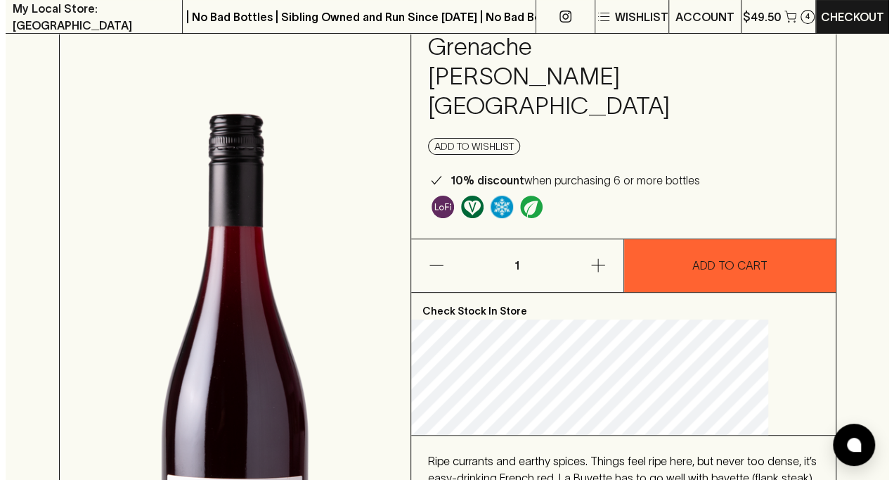
scroll to position [118, 0]
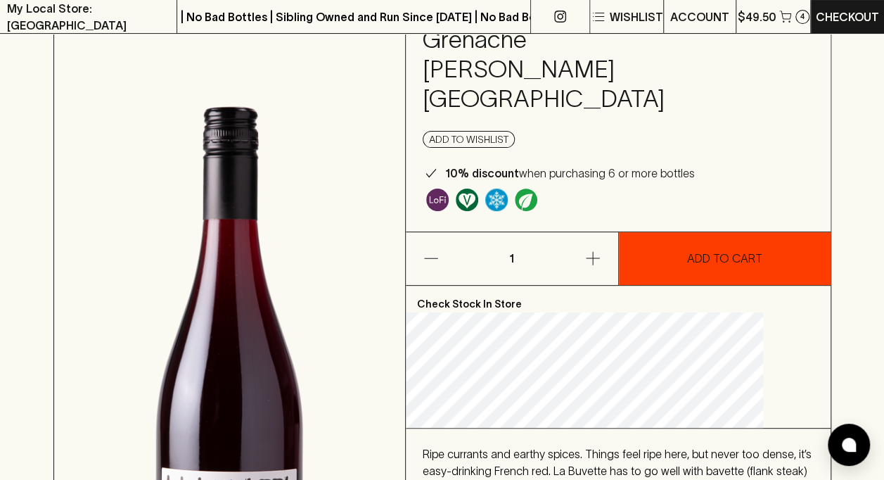
click at [698, 250] on p "ADD TO CART" at bounding box center [724, 258] width 75 height 17
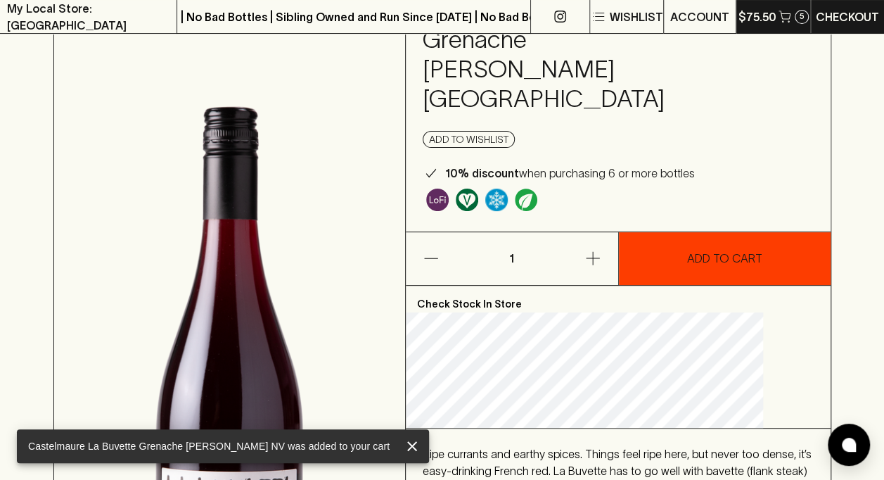
click at [767, 14] on p "$75.50" at bounding box center [757, 16] width 38 height 17
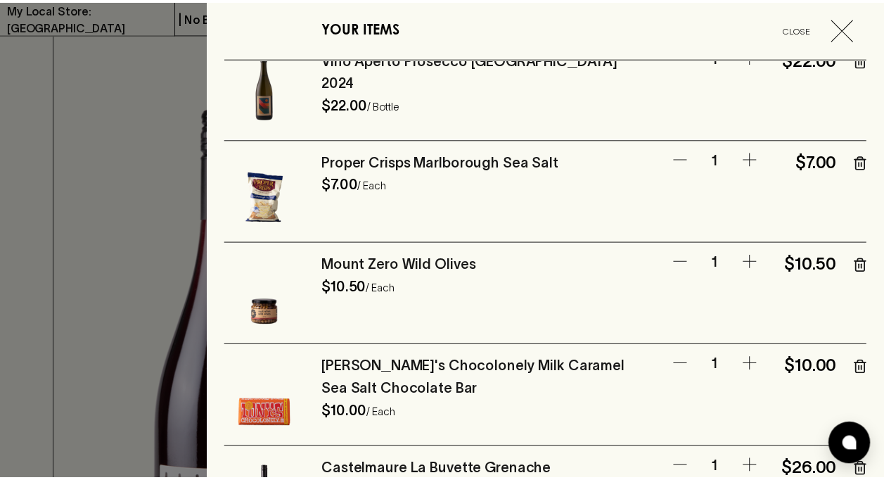
scroll to position [0, 0]
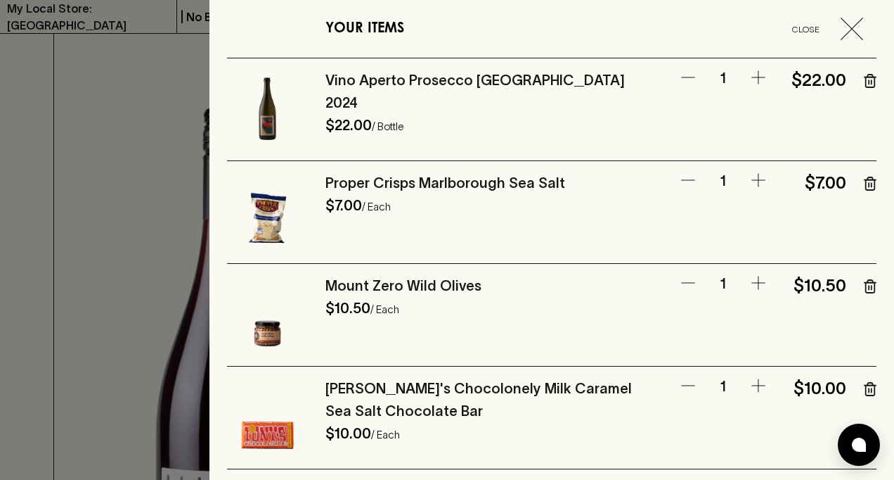
click at [34, 84] on div at bounding box center [447, 240] width 894 height 480
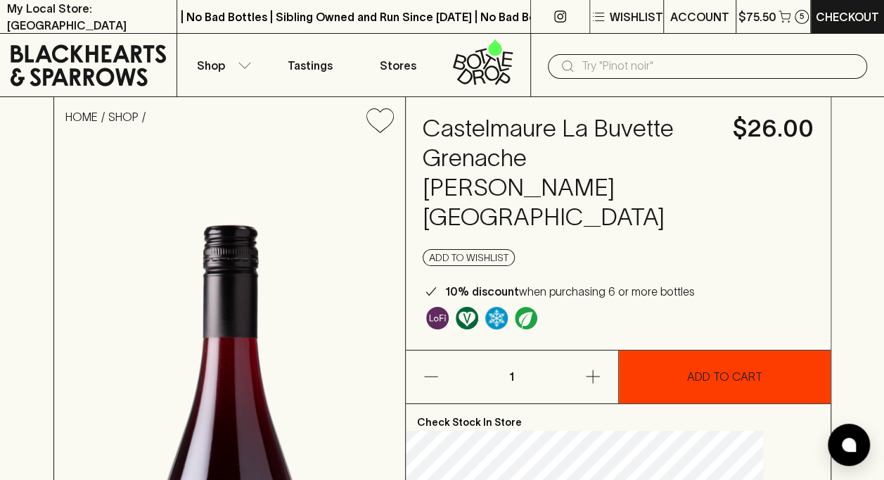
click at [628, 67] on input "text" at bounding box center [718, 66] width 274 height 23
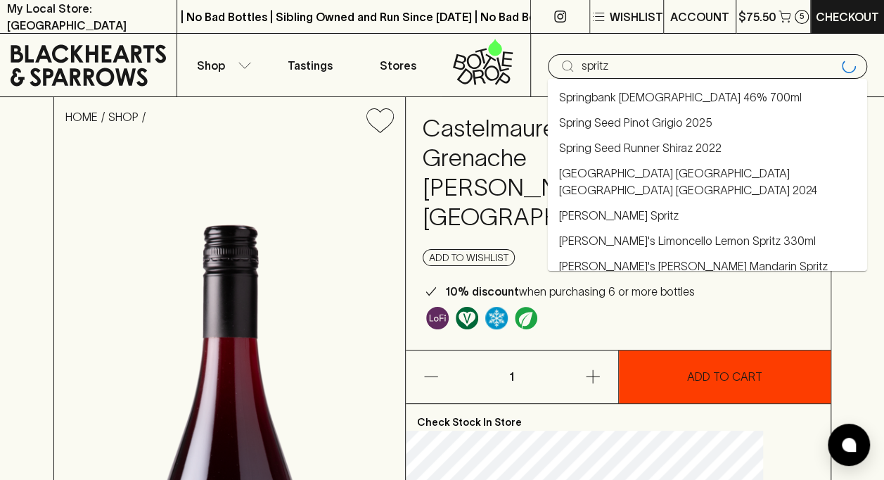
type input "spritz"
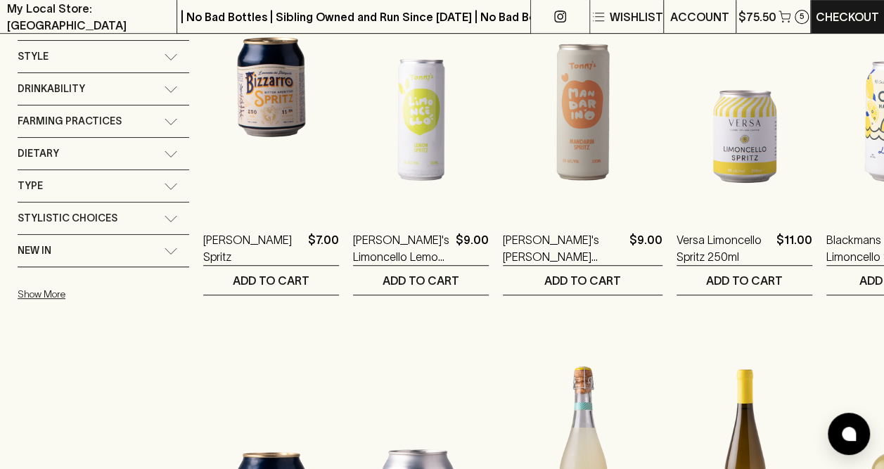
scroll to position [332, 0]
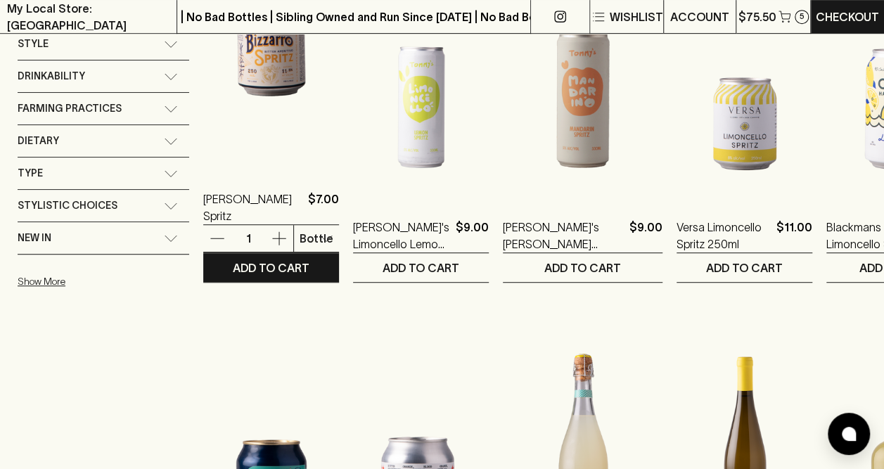
click at [281, 235] on icon "button" at bounding box center [279, 238] width 17 height 17
click at [280, 266] on p "ADD TO CART" at bounding box center [271, 267] width 77 height 17
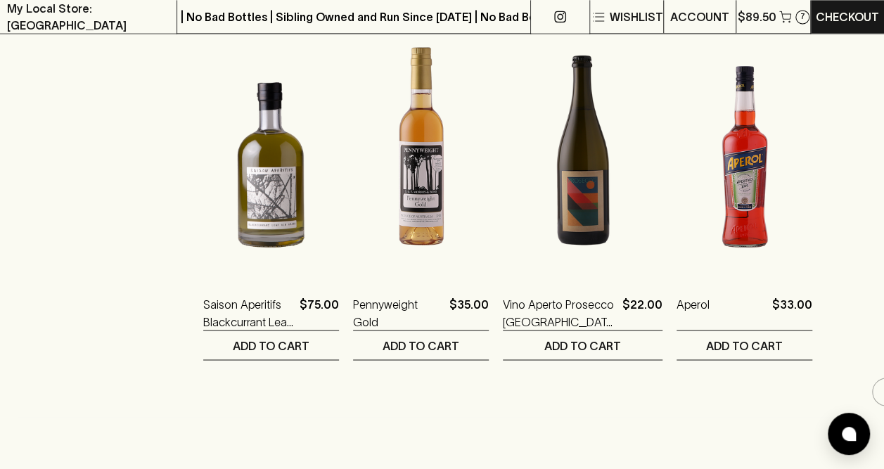
scroll to position [1003, 0]
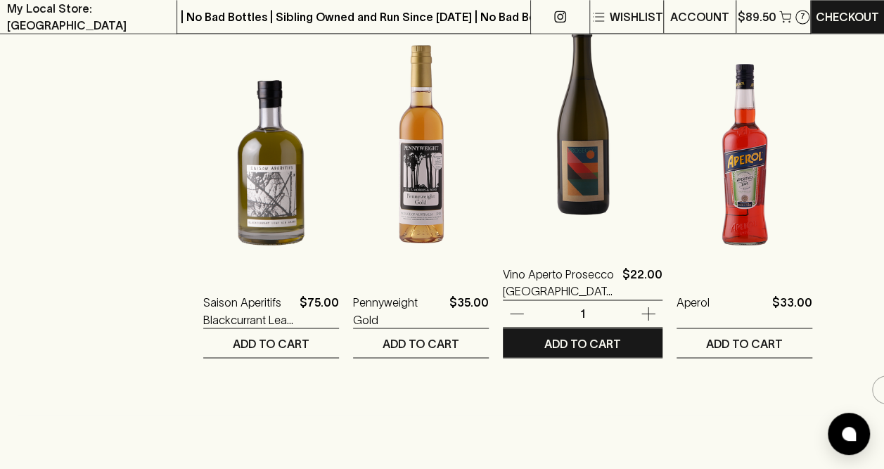
click at [565, 203] on img at bounding box center [583, 122] width 160 height 246
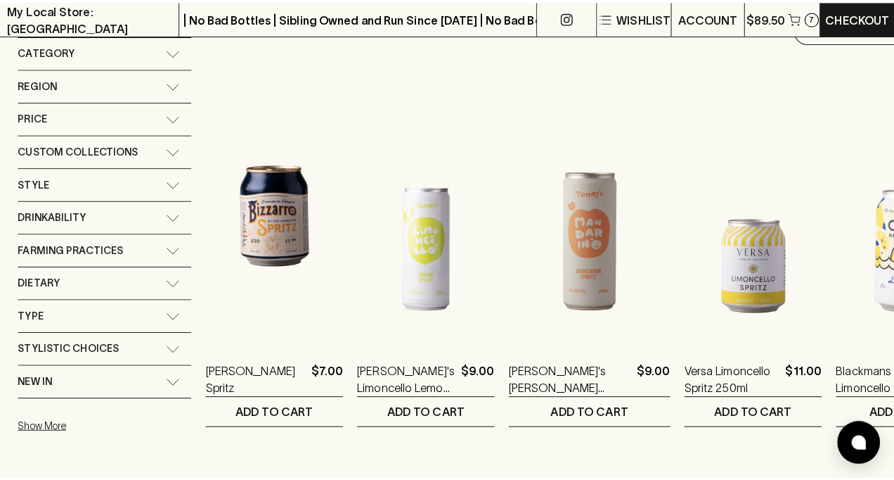
scroll to position [191, 0]
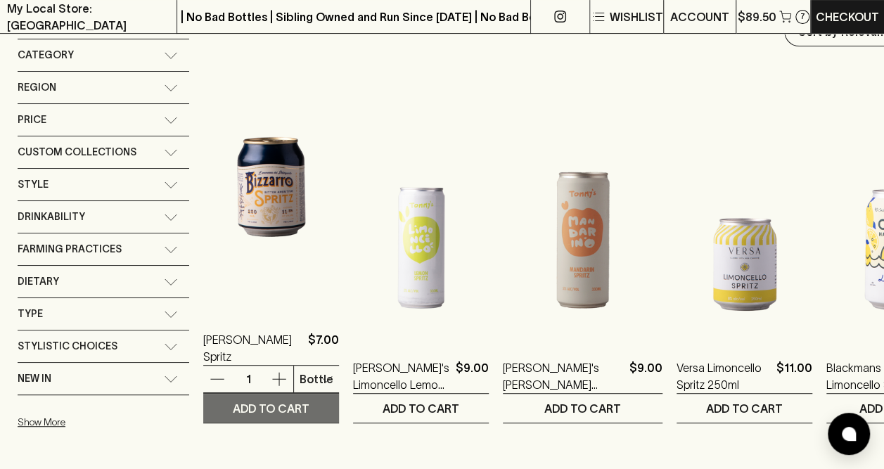
click at [281, 405] on p "ADD TO CART" at bounding box center [271, 408] width 77 height 17
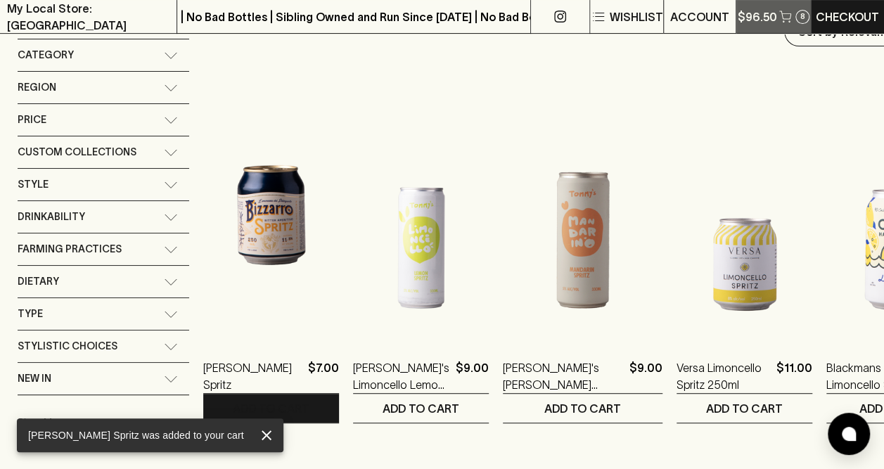
click at [765, 14] on p "$96.50" at bounding box center [756, 16] width 39 height 17
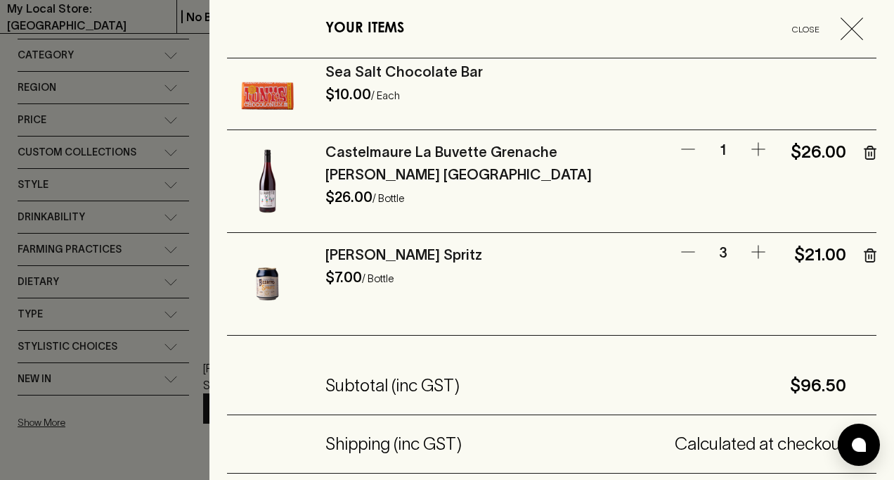
scroll to position [340, 0]
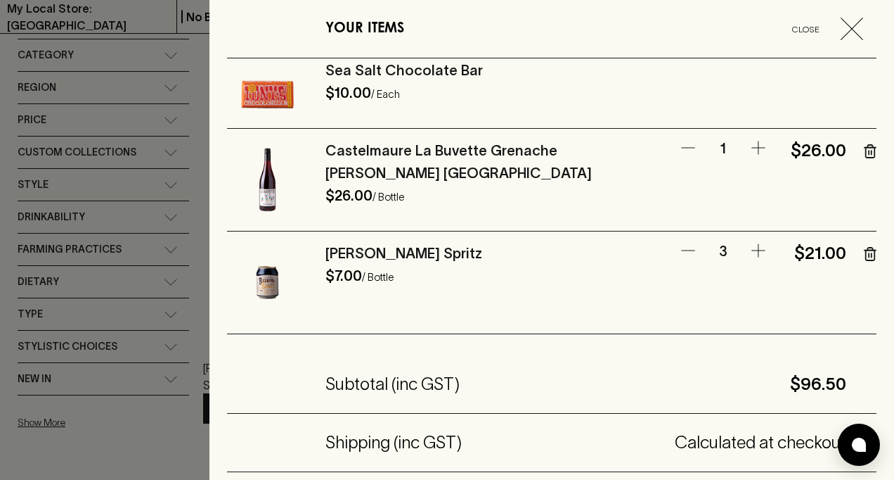
click at [680, 246] on icon "button" at bounding box center [688, 250] width 17 height 17
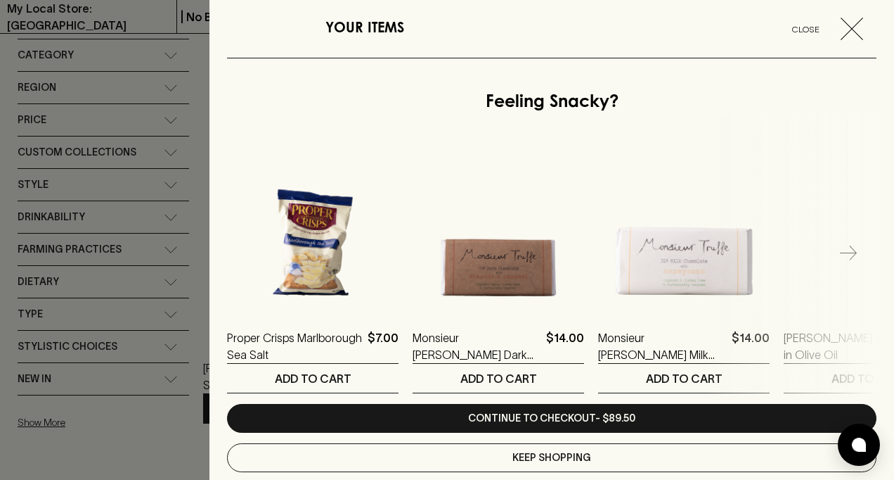
scroll to position [883, 0]
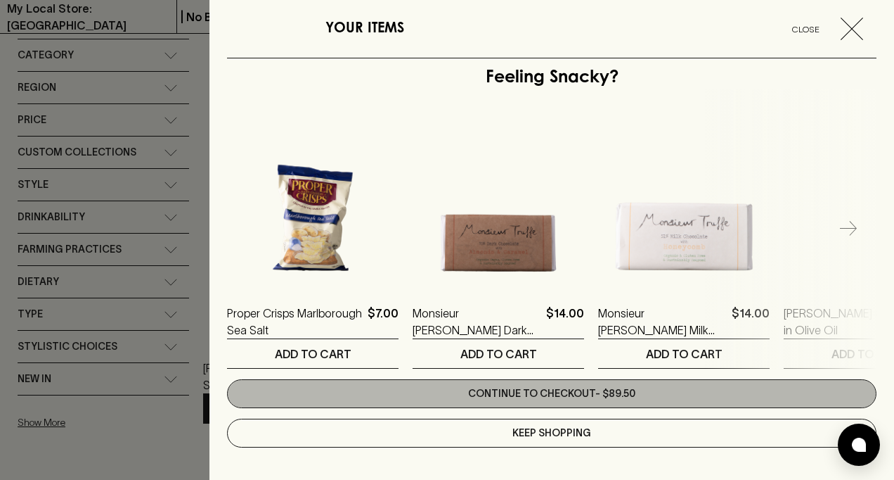
click at [614, 388] on link "Continue to checkout - $89.50" at bounding box center [552, 393] width 650 height 29
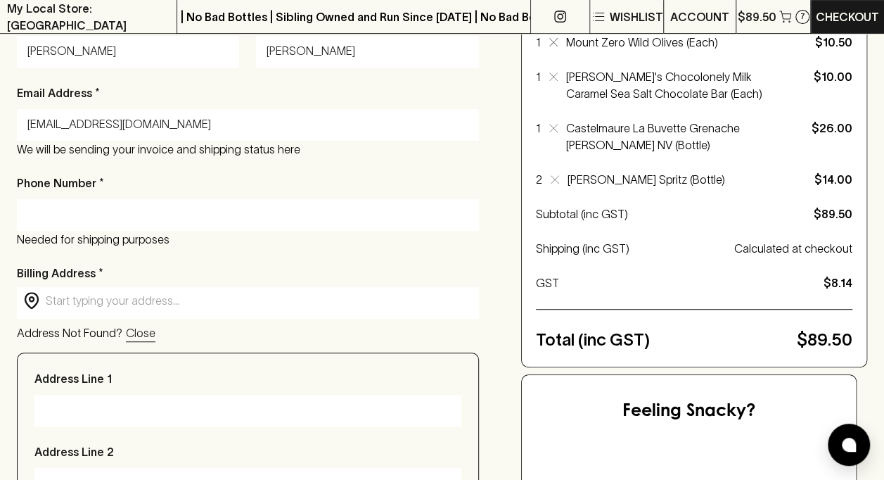
scroll to position [291, 0]
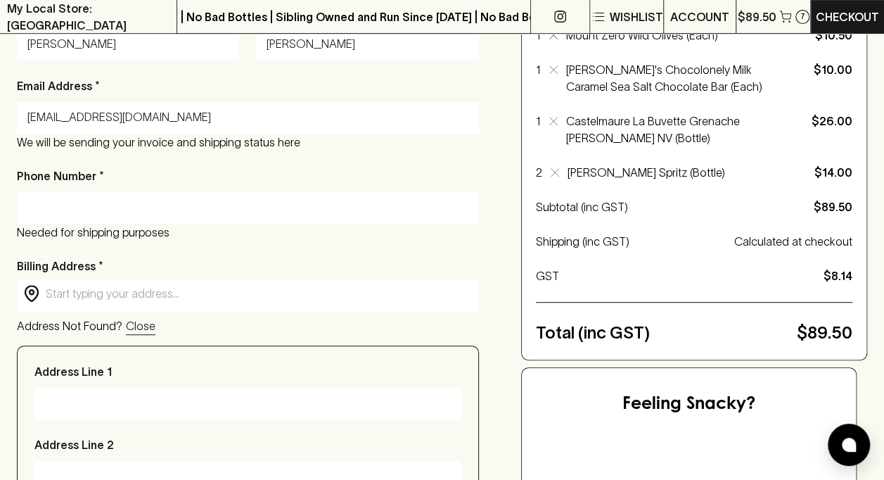
click at [118, 214] on input "Phone Number *" at bounding box center [247, 207] width 441 height 23
type input "0475872025"
type input "84 Ashleigh Avenue, Frankston VIC, Australia"
type input "15 Valley Road"
type input "Research"
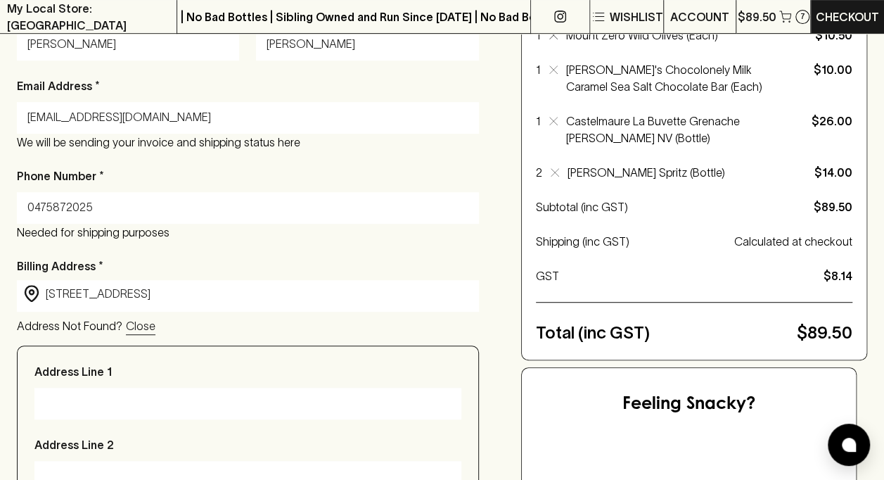
type input "3095"
type input "Victoria"
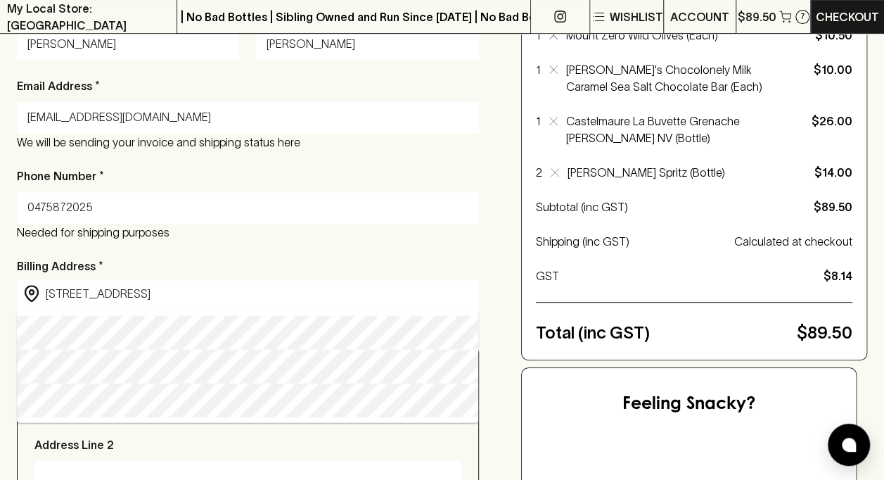
drag, startPoint x: 273, startPoint y: 298, endPoint x: -3, endPoint y: 272, distance: 276.9
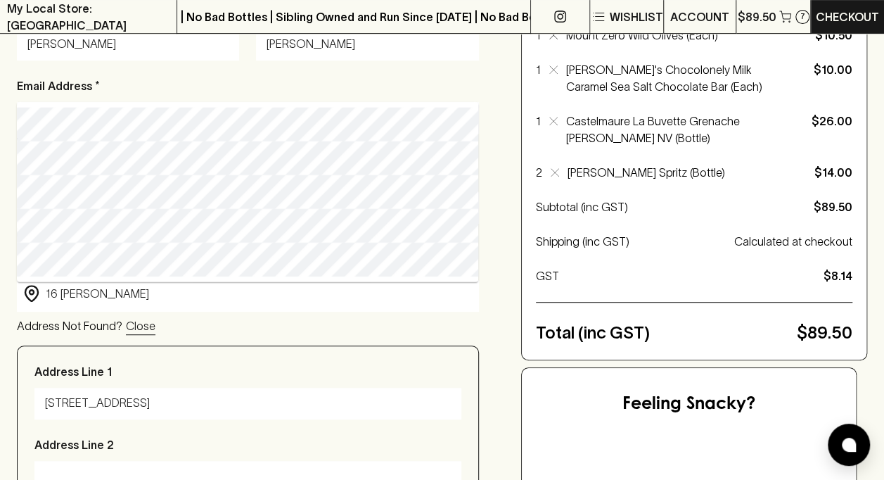
type input "16 Gormanston Road, Moonah TAS, Australia"
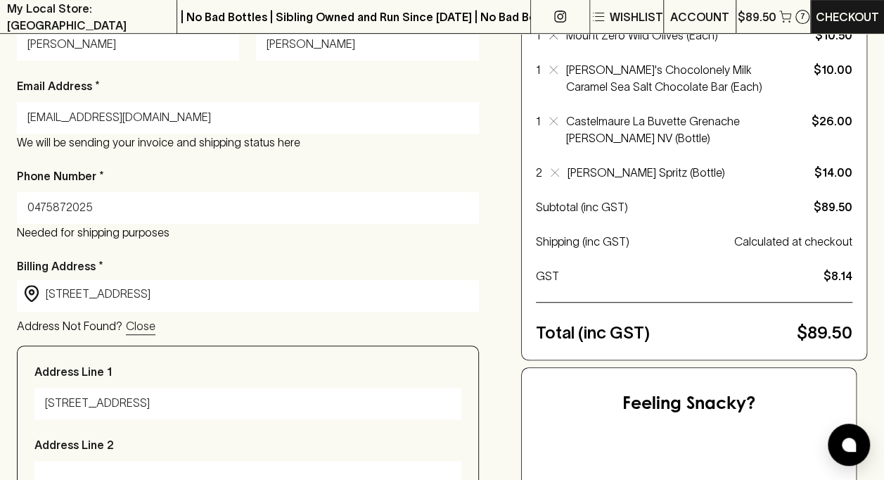
type input "16 Gormanston Road"
type input "Moonah"
type input "7009"
type input "Tasmania"
type input "16 Gormanston Road, Moonah TAS, Australia"
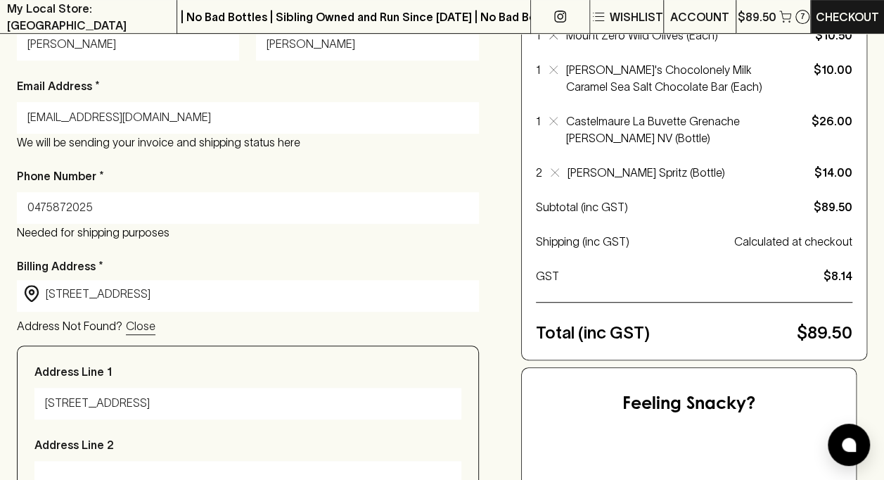
click at [221, 401] on input "16 Gormanston Road" at bounding box center [248, 403] width 406 height 23
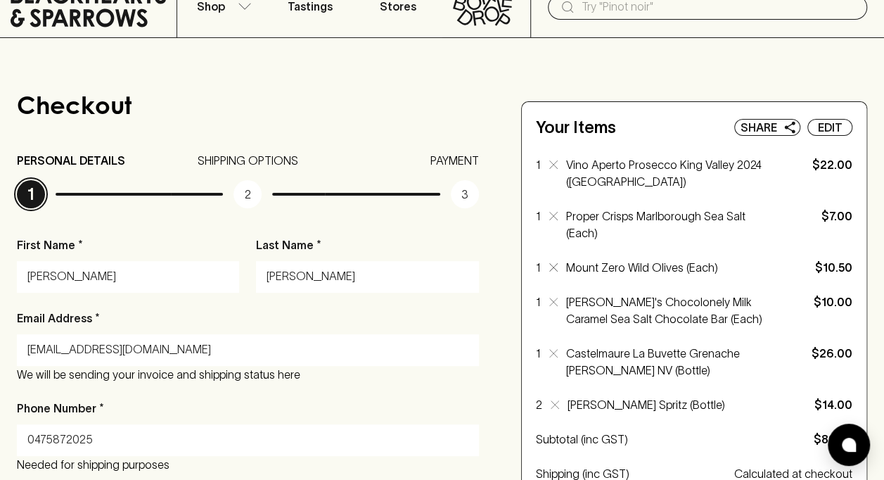
scroll to position [61, 0]
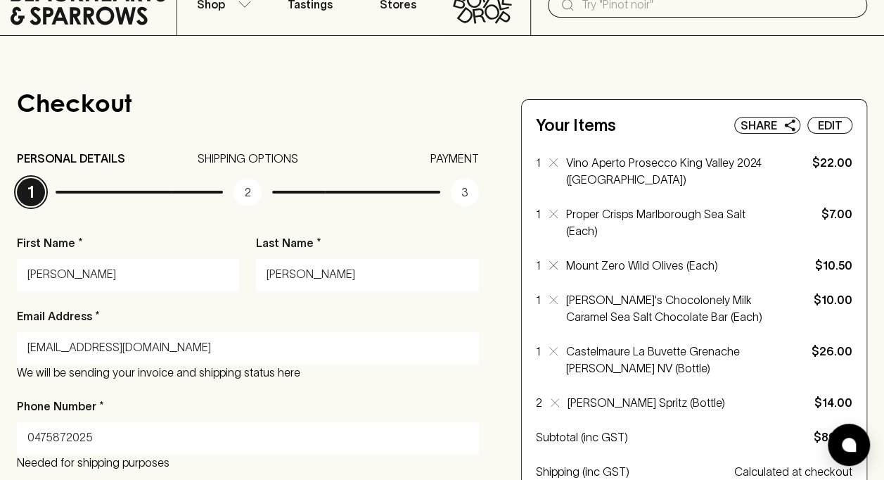
drag, startPoint x: 121, startPoint y: 281, endPoint x: -3, endPoint y: 277, distance: 123.8
type input "Julia"
drag, startPoint x: 368, startPoint y: 279, endPoint x: 162, endPoint y: 260, distance: 207.6
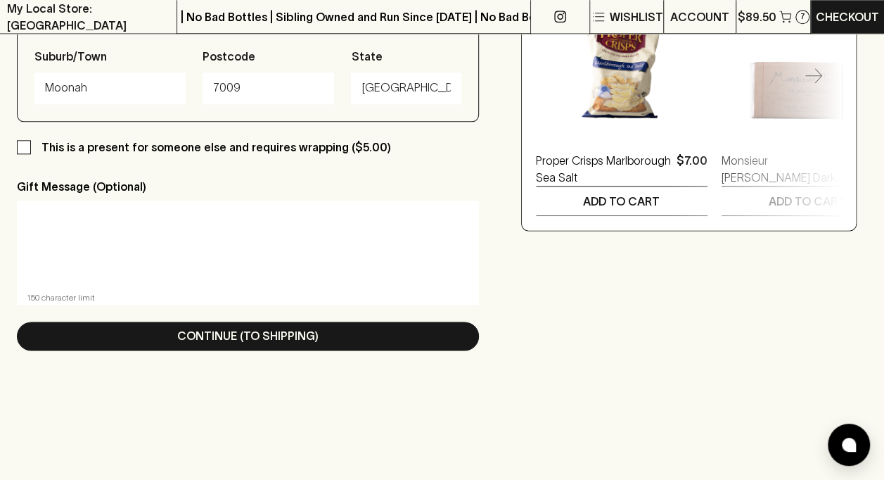
scroll to position [772, 0]
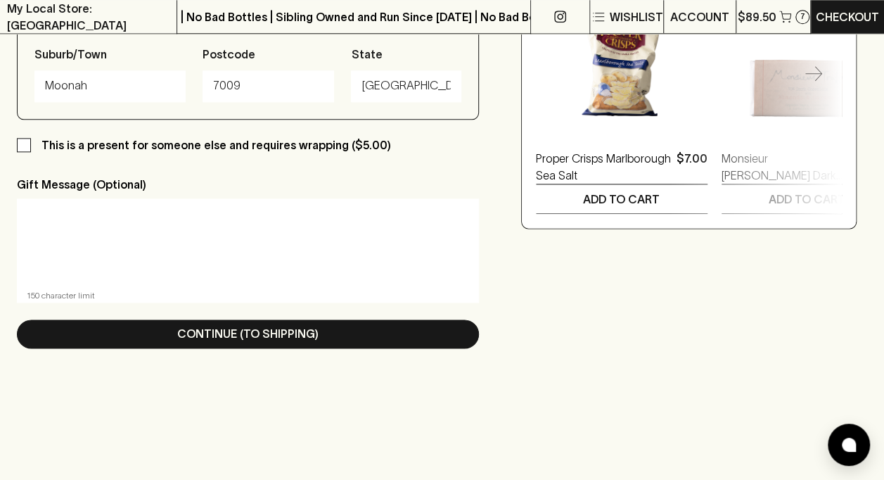
type input "Wilson"
click at [172, 234] on textarea at bounding box center [248, 242] width 442 height 65
type textarea "D"
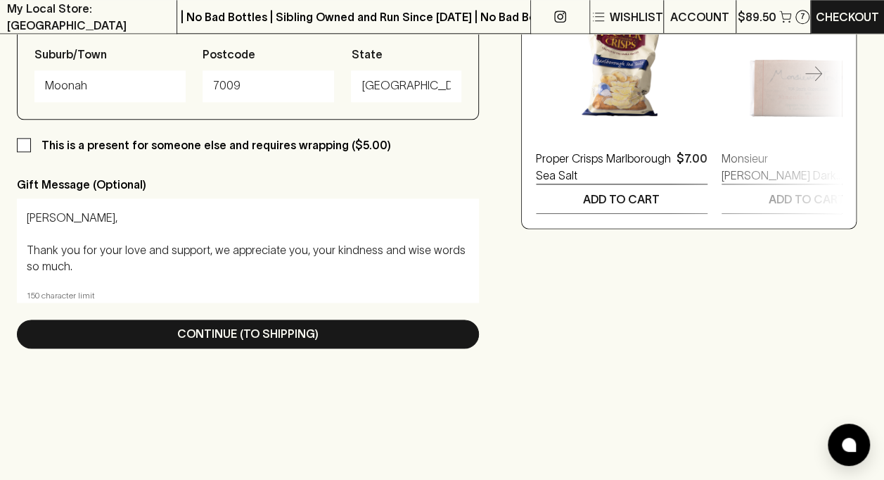
scroll to position [14, 0]
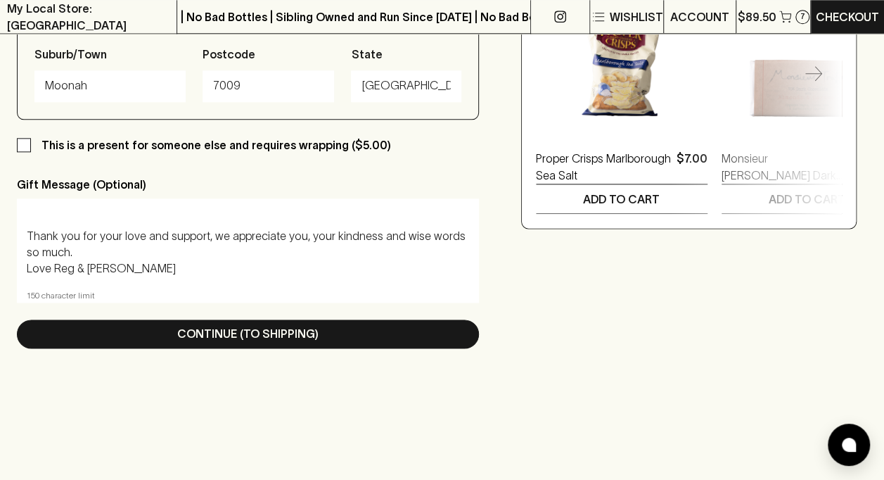
click at [101, 250] on textarea "Julia, Thank you for your love and support, we appreciate you, your kindness an…" at bounding box center [248, 242] width 442 height 65
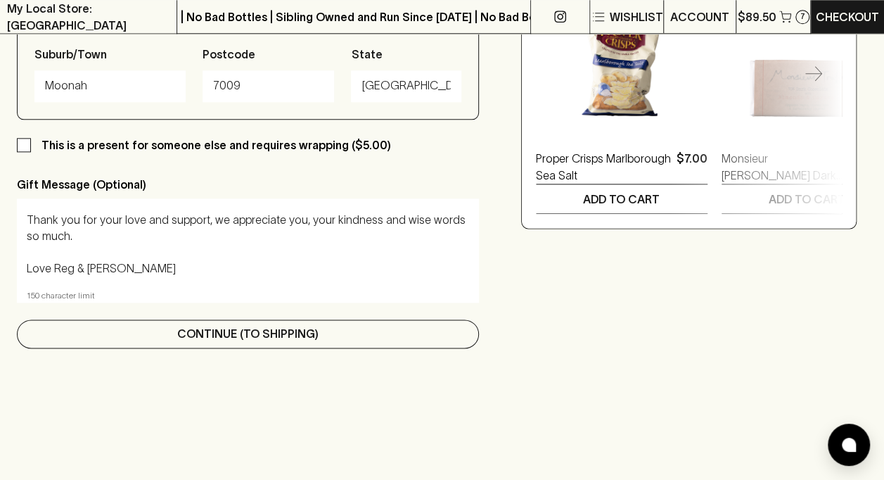
type textarea "Julia, Thank you for your love and support, we appreciate you, your kindness an…"
click at [231, 335] on p "Continue (To Shipping)" at bounding box center [247, 333] width 141 height 17
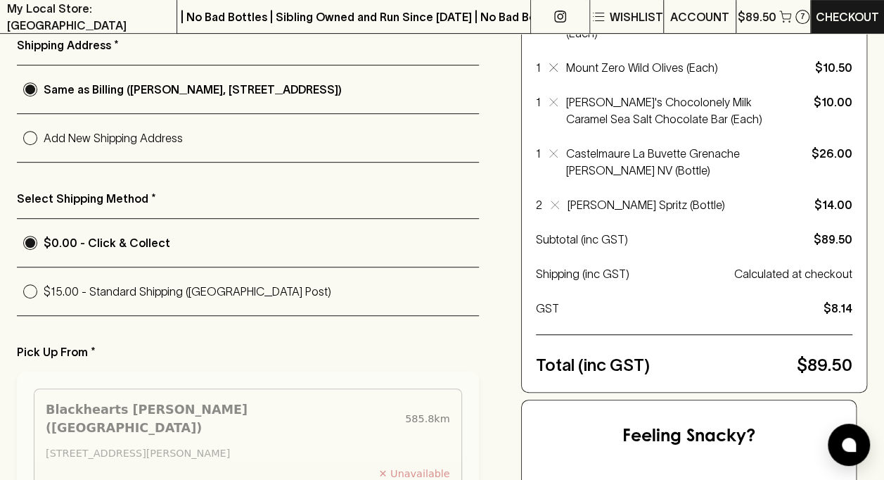
scroll to position [267, 0]
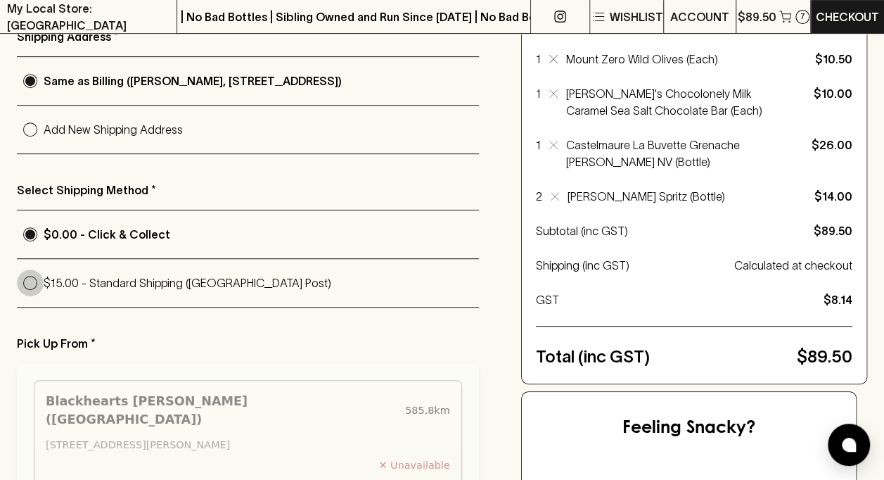
click at [32, 284] on input "$15.00 - Standard Shipping (Australia Post)" at bounding box center [30, 282] width 27 height 27
radio input "true"
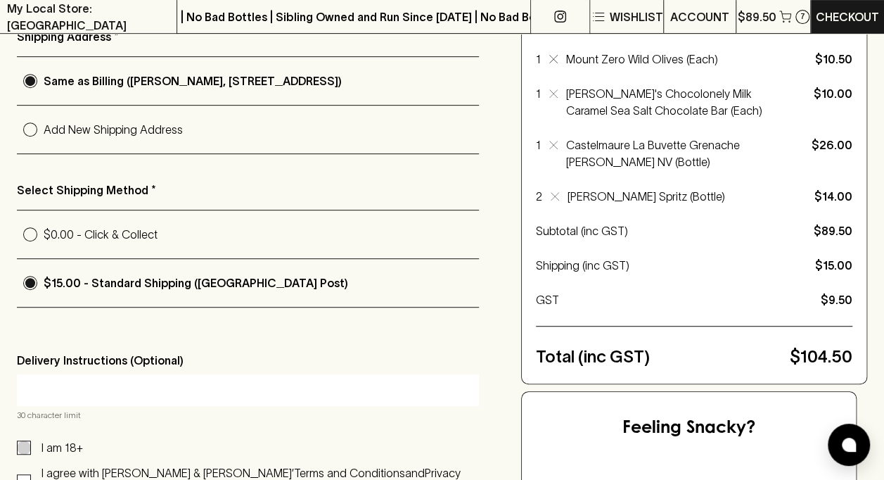
click at [24, 442] on input "I am 18+" at bounding box center [24, 447] width 14 height 14
checkbox input "true"
click at [27, 474] on input "I agree with Blackhearts & Sparrows’ Terms and Conditions and Privacy Policy." at bounding box center [24, 481] width 14 height 14
checkbox input "true"
click at [105, 378] on input "text" at bounding box center [247, 389] width 441 height 23
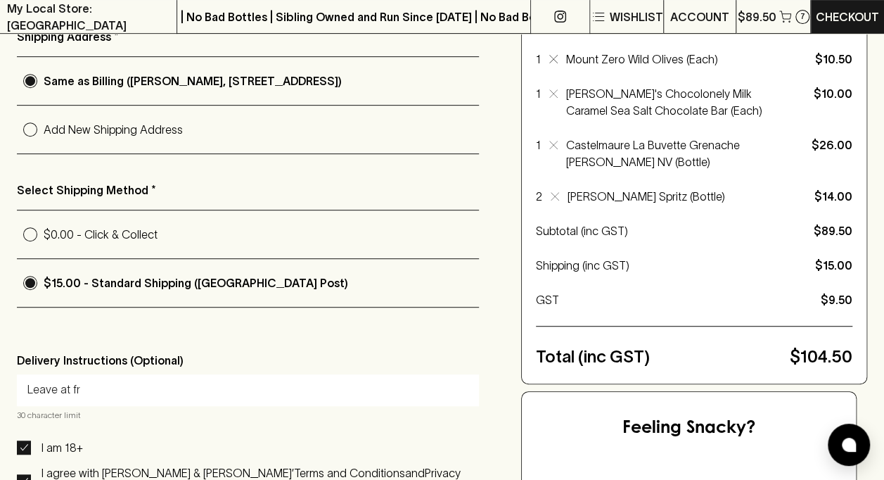
type input "Leave at front door"
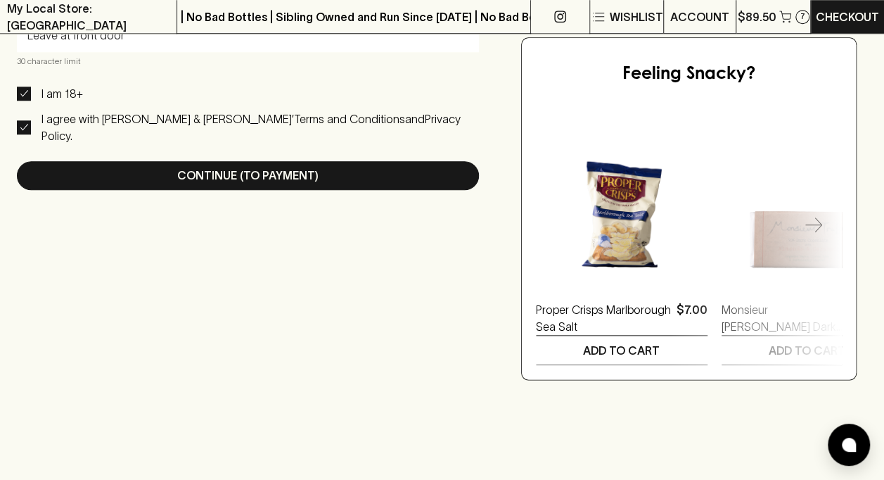
scroll to position [629, 0]
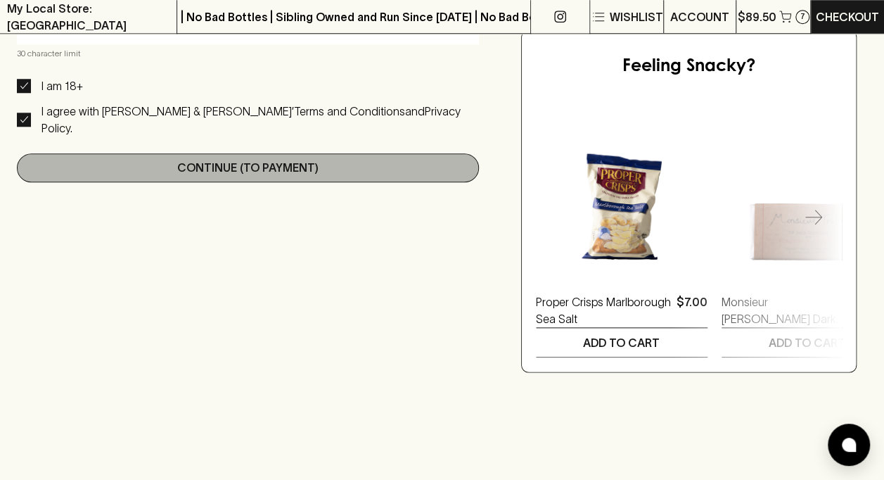
click at [314, 159] on p "Continue (To Payment)" at bounding box center [247, 167] width 141 height 17
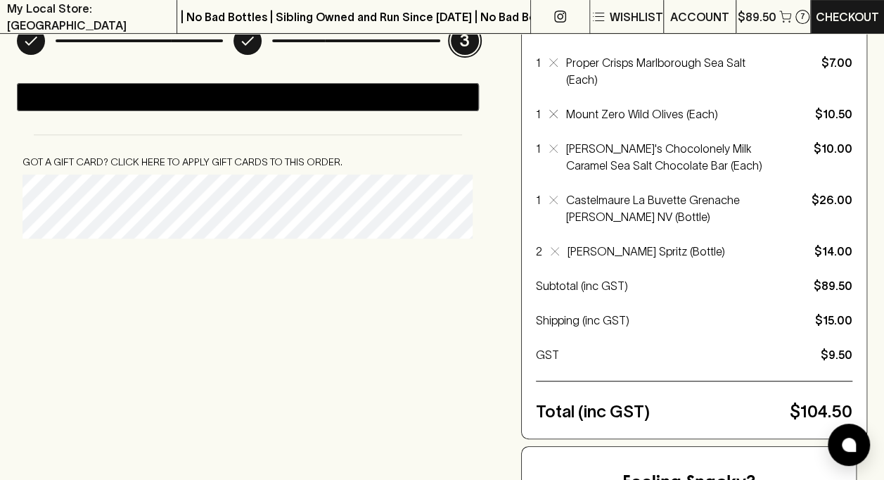
scroll to position [203, 0]
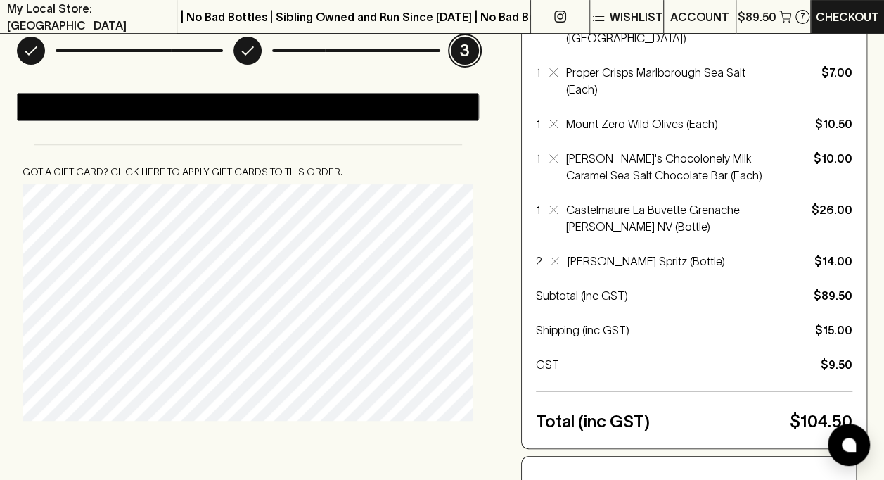
click at [309, 439] on div "Checkout PERSONAL DETAILS SHIPPING OPTIONS PAYMENT 3 @import url(//fonts.google…" at bounding box center [442, 374] width 850 height 847
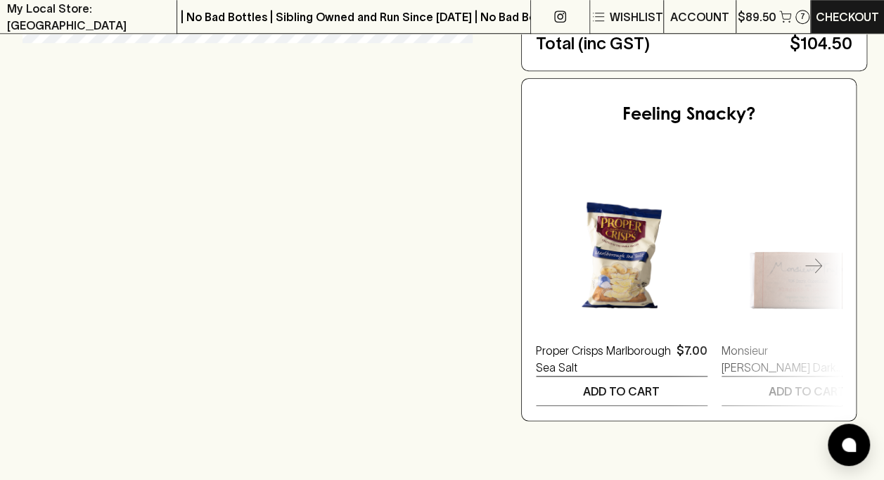
scroll to position [564, 0]
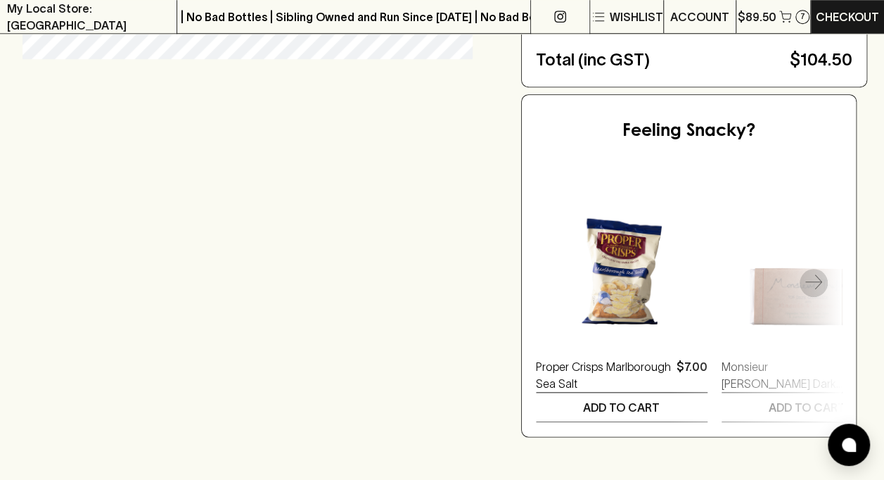
click at [820, 274] on icon "button" at bounding box center [813, 282] width 17 height 17
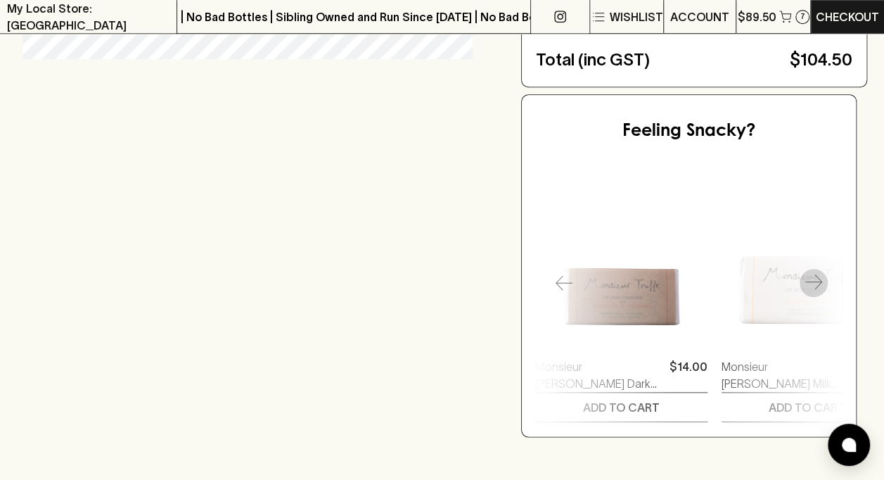
click at [820, 274] on icon "button" at bounding box center [813, 282] width 17 height 17
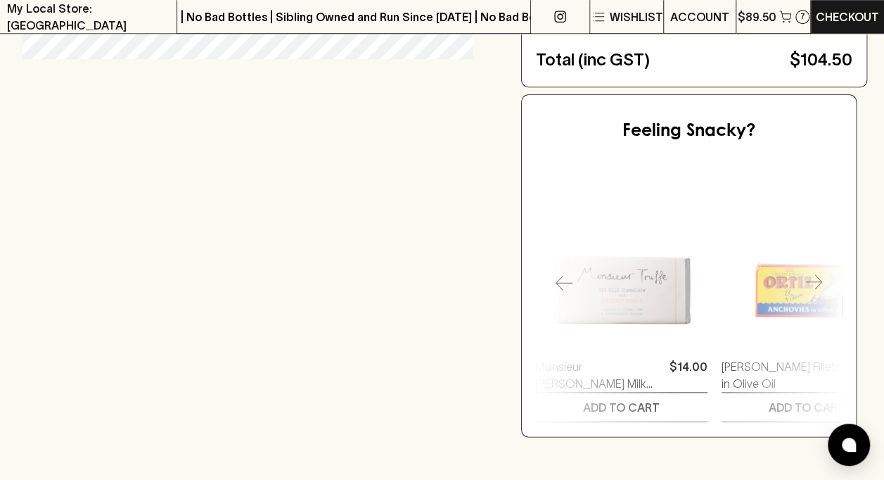
click at [820, 274] on icon "button" at bounding box center [813, 282] width 17 height 17
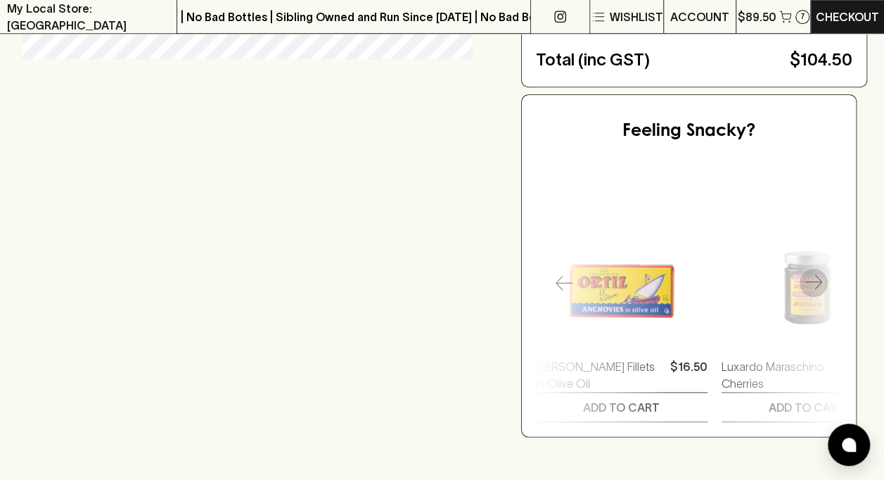
click at [820, 274] on icon "button" at bounding box center [813, 282] width 17 height 17
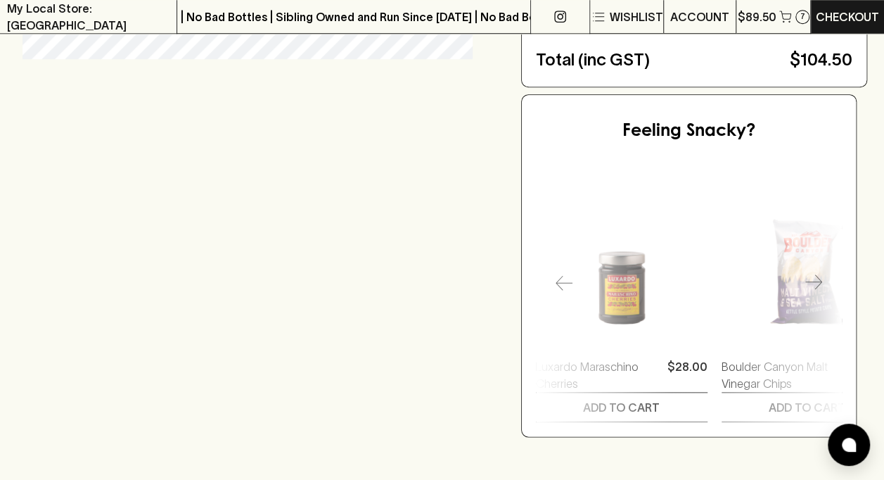
click at [820, 274] on icon "button" at bounding box center [813, 282] width 17 height 17
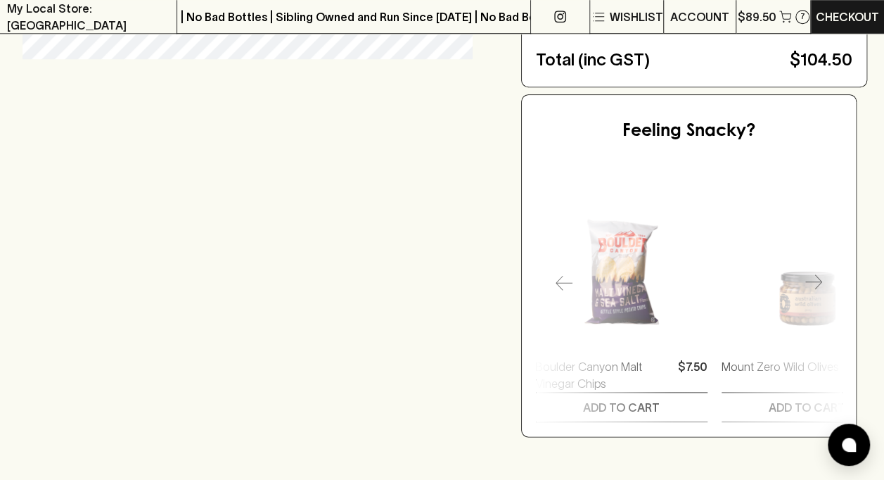
click at [820, 274] on icon "button" at bounding box center [813, 282] width 17 height 17
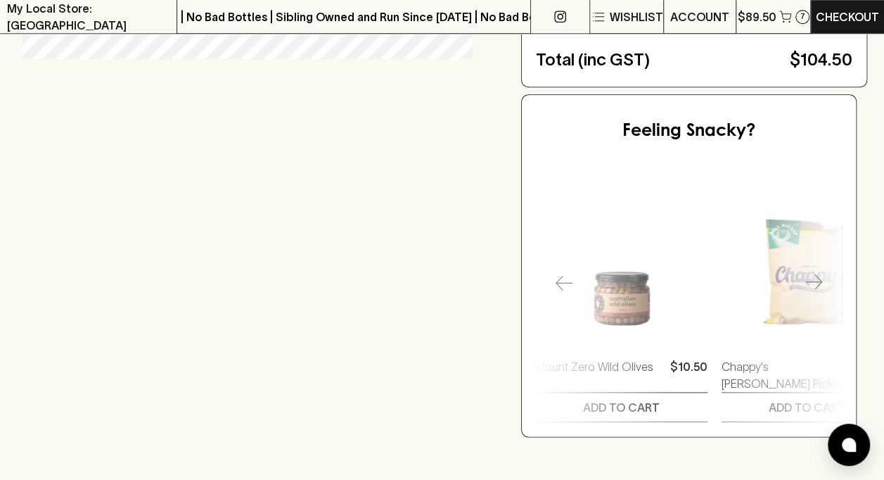
click at [820, 274] on icon "button" at bounding box center [813, 282] width 17 height 17
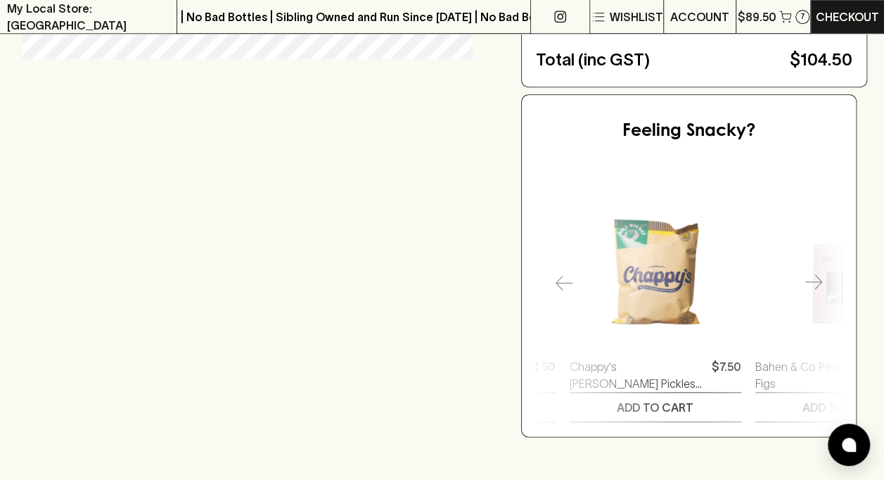
scroll to position [0, 1299]
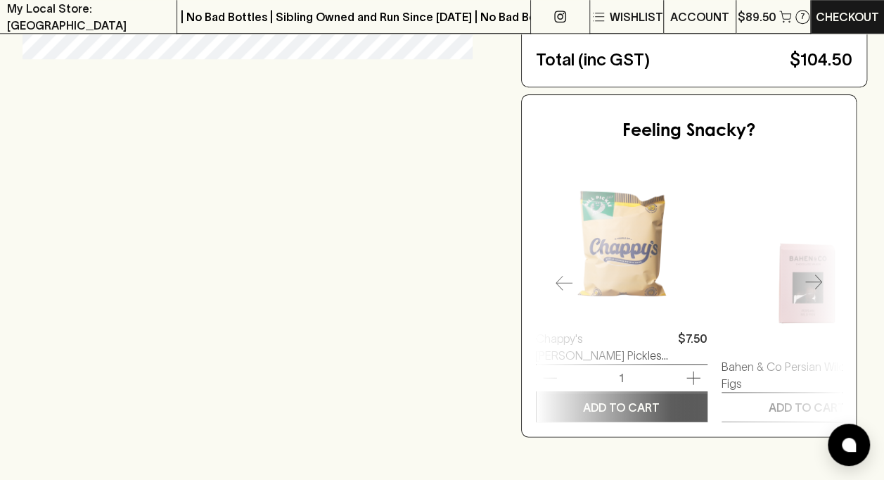
click at [637, 399] on p "ADD TO CART" at bounding box center [621, 407] width 77 height 17
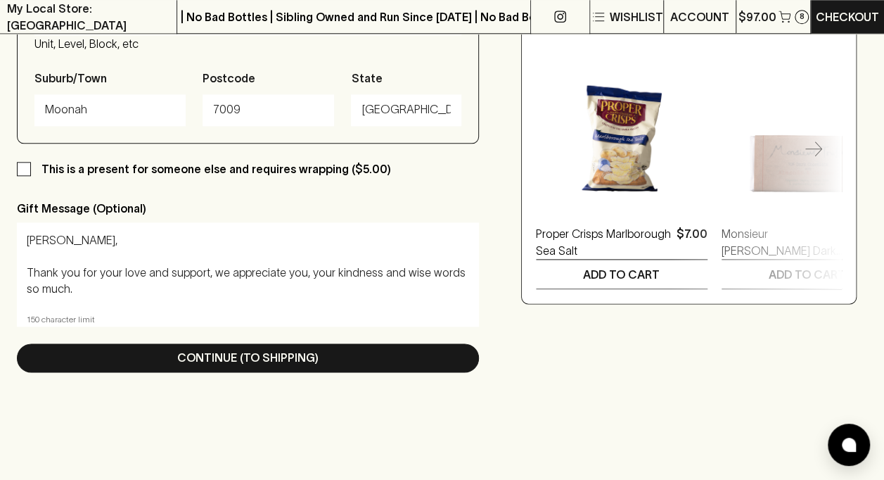
scroll to position [0, 0]
click at [449, 280] on textarea "Julia, Thank you for your love and support, we appreciate you, your kindness an…" at bounding box center [248, 265] width 442 height 65
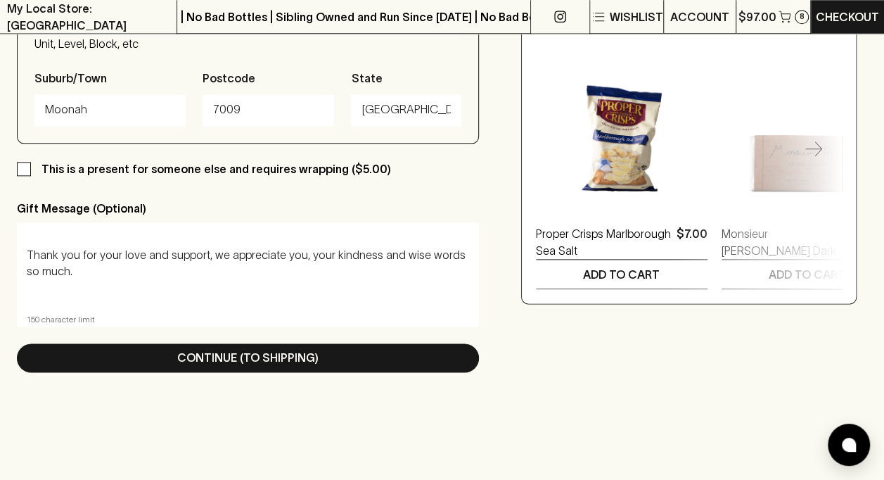
scroll to position [32, 0]
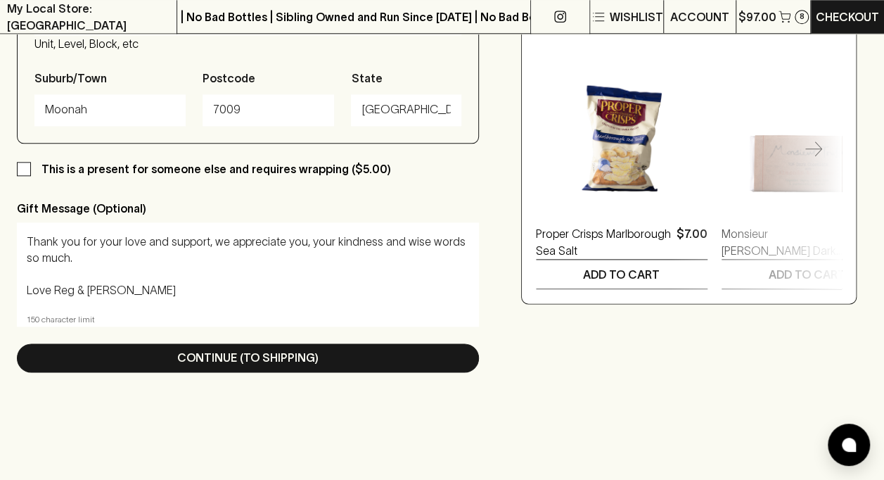
drag, startPoint x: 91, startPoint y: 294, endPoint x: 37, endPoint y: 291, distance: 54.2
click at [37, 291] on textarea "Julia, Thank you for your love and support, we appreciate you, your kindness an…" at bounding box center [248, 265] width 442 height 65
click at [172, 287] on textarea "Julia, Thank you for your love and support, we appreciate you, your kindness an…" at bounding box center [248, 265] width 442 height 65
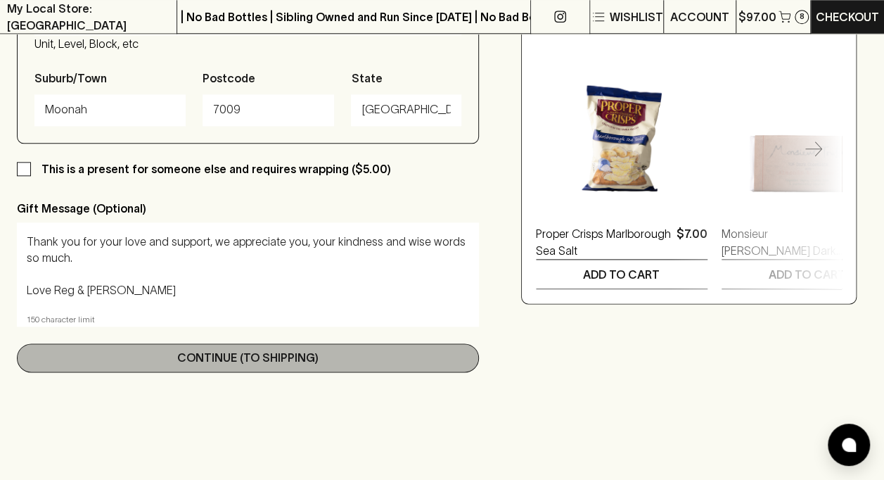
click at [224, 360] on p "Continue (To Shipping)" at bounding box center [247, 357] width 141 height 17
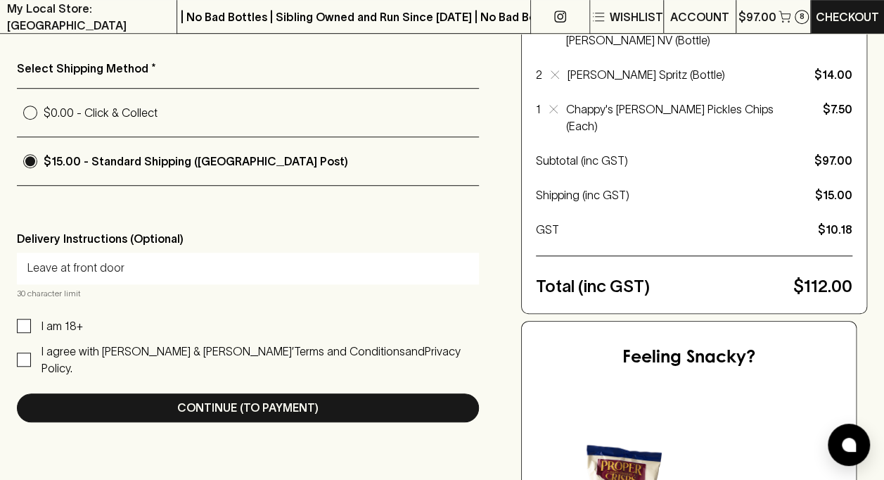
scroll to position [405, 0]
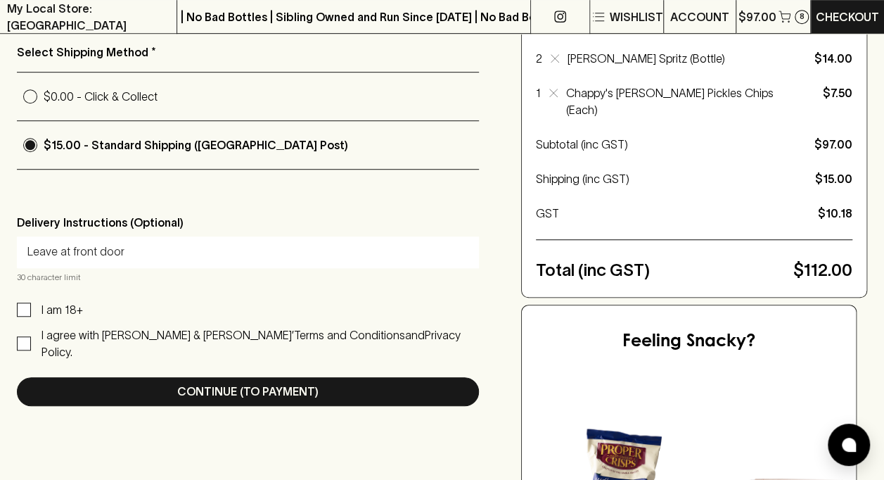
click at [27, 307] on input "I am 18+" at bounding box center [24, 309] width 14 height 14
checkbox input "false"
click at [27, 336] on input "I agree with Blackhearts & Sparrows’ Terms and Conditions and Privacy Policy." at bounding box center [24, 343] width 14 height 14
checkbox input "false"
click at [25, 305] on input "I am 18+" at bounding box center [24, 309] width 14 height 14
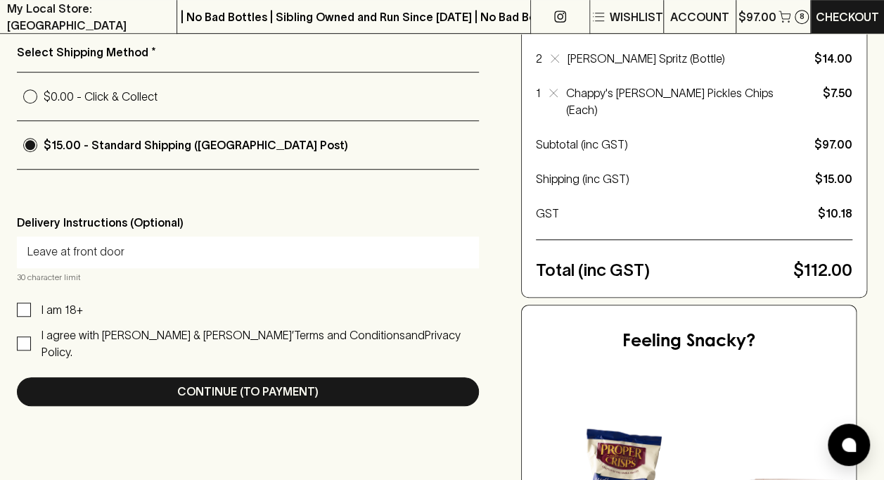
checkbox input "true"
click at [23, 338] on input "I agree with Blackhearts & Sparrows’ Terms and Conditions and Privacy Policy." at bounding box center [24, 343] width 14 height 14
checkbox input "true"
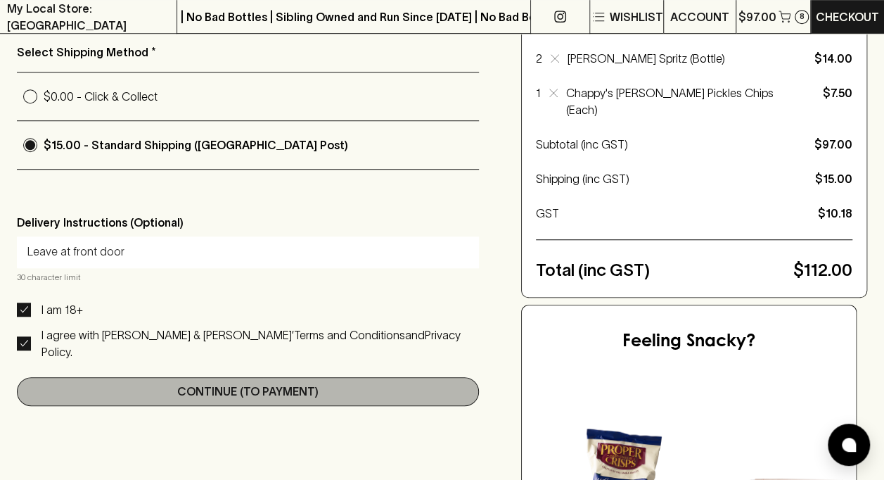
click at [184, 383] on p "Continue (To Payment)" at bounding box center [247, 391] width 141 height 17
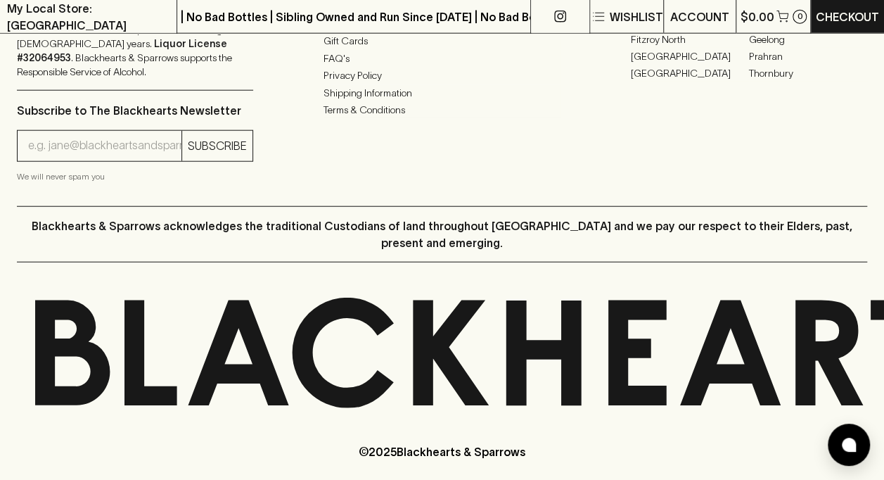
scroll to position [0, 0]
